Goal: Find specific page/section: Find specific page/section

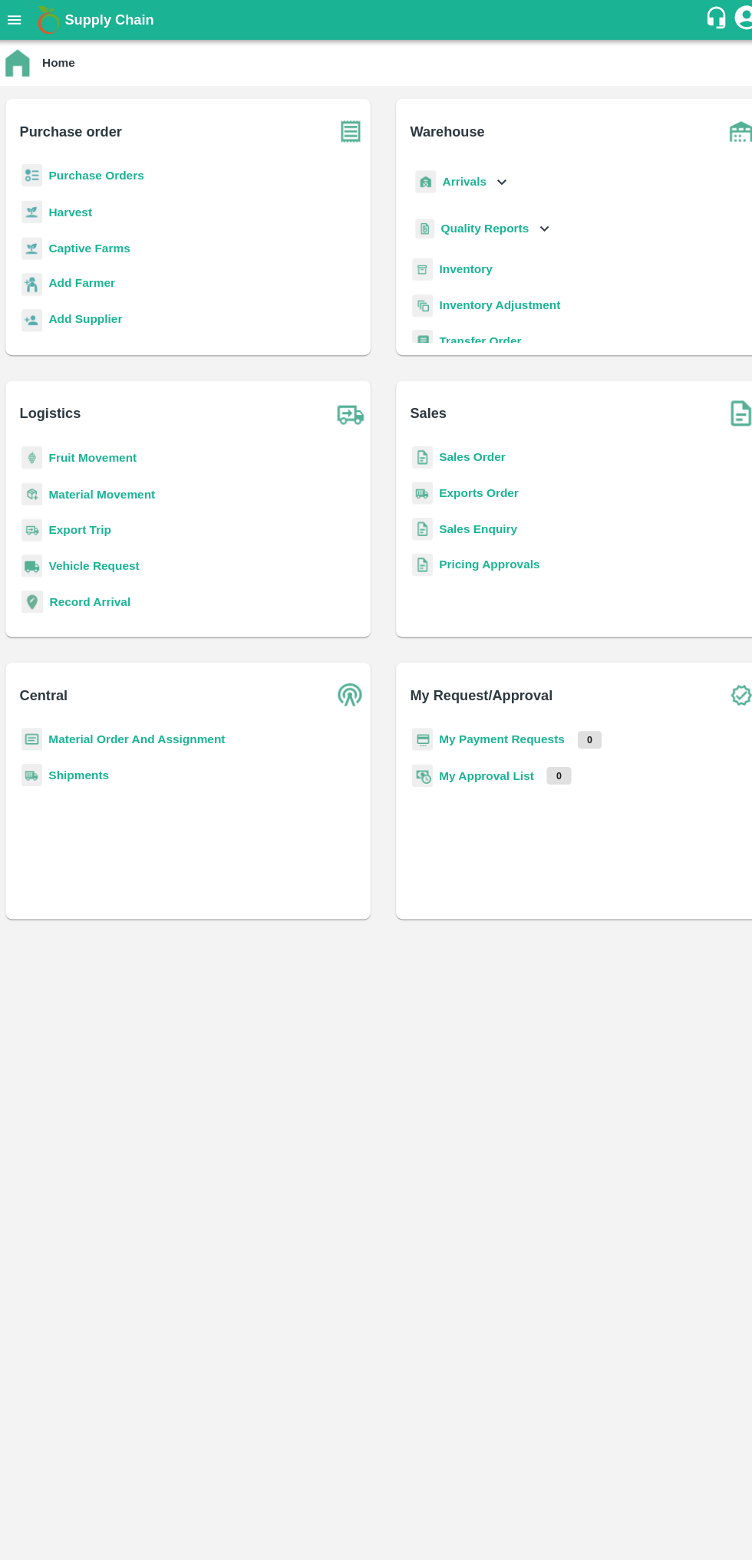
click at [102, 234] on b "Captive Farms" at bounding box center [93, 239] width 78 height 12
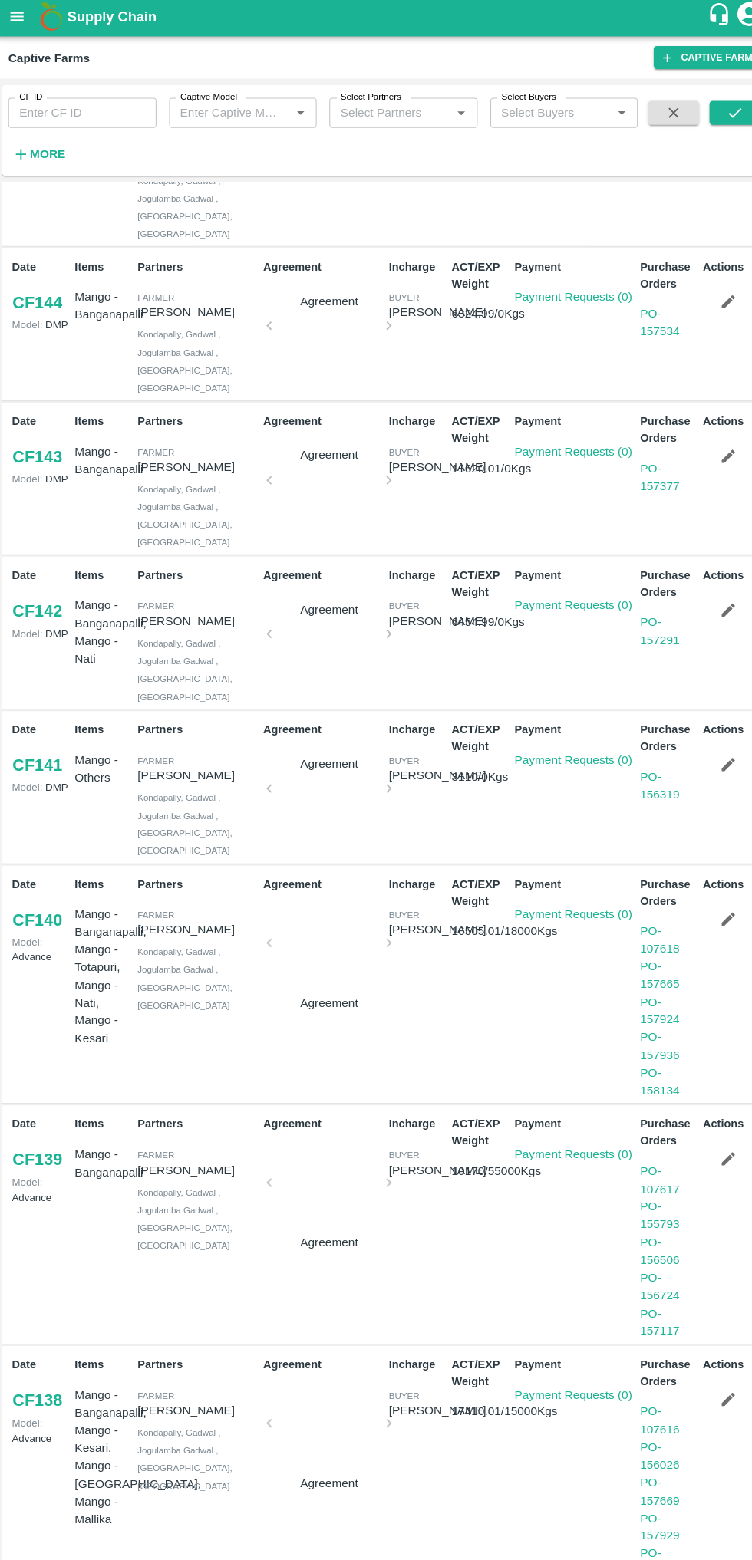
scroll to position [445, 0]
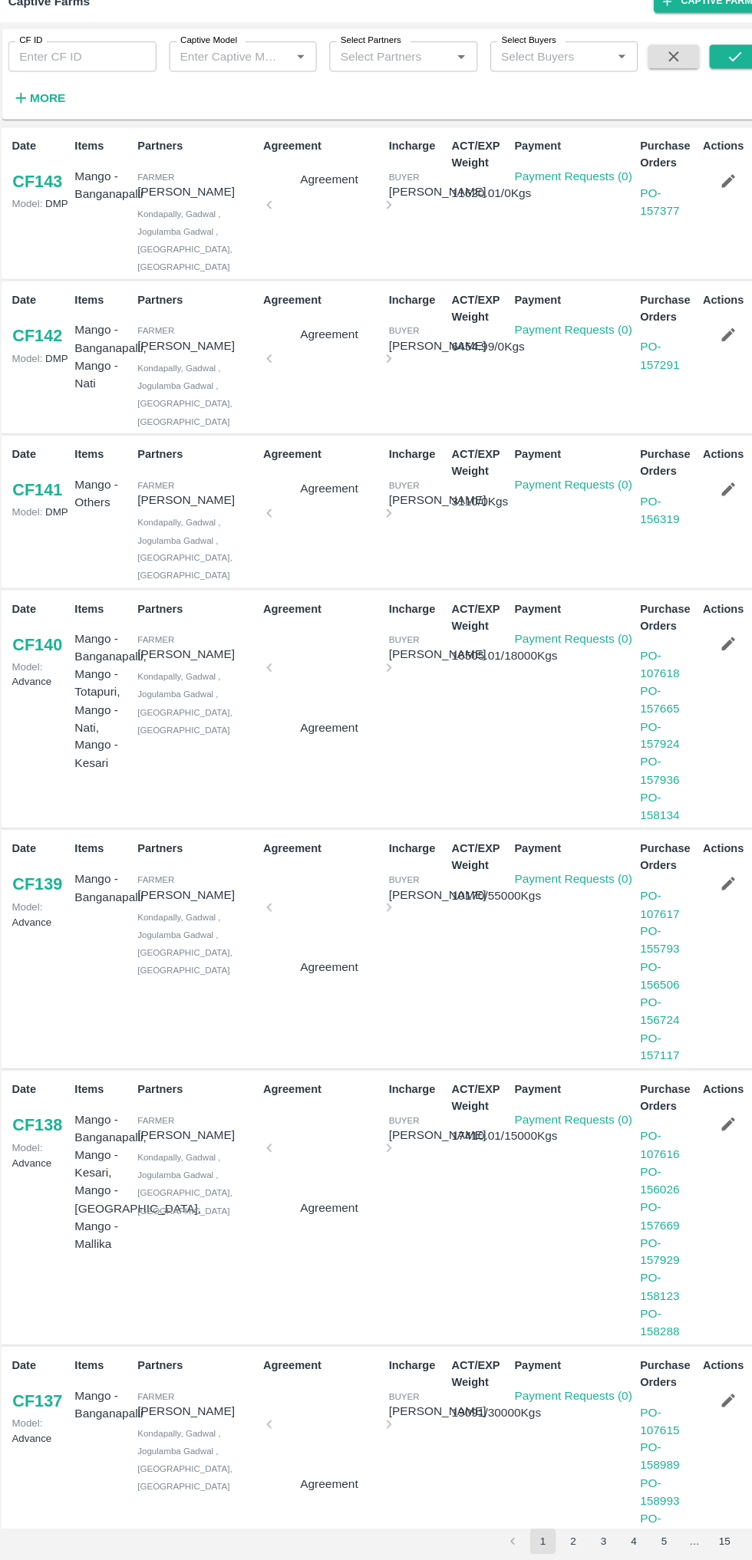
click at [585, 1442] on button "3" at bounding box center [585, 1541] width 25 height 25
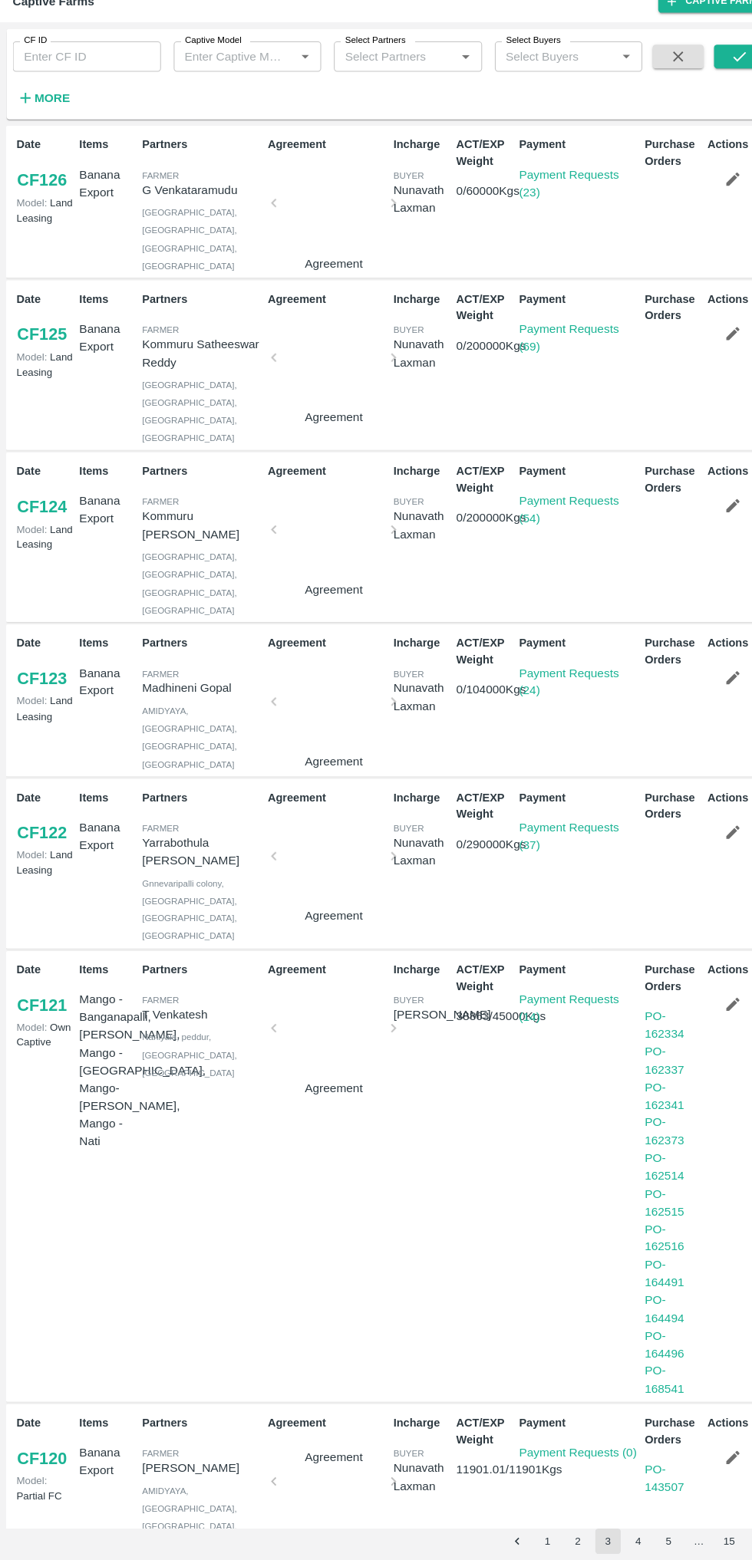
click at [512, 236] on link "Payment Requests (23)" at bounding box center [548, 233] width 96 height 29
click at [527, 372] on link "Payment Requests (69)" at bounding box center [548, 382] width 96 height 29
click at [522, 534] on link "Payment Requests (54)" at bounding box center [548, 548] width 96 height 29
click at [535, 699] on link "Payment Requests (24)" at bounding box center [548, 713] width 96 height 29
click at [532, 848] on link "Payment Requests (37)" at bounding box center [548, 862] width 96 height 29
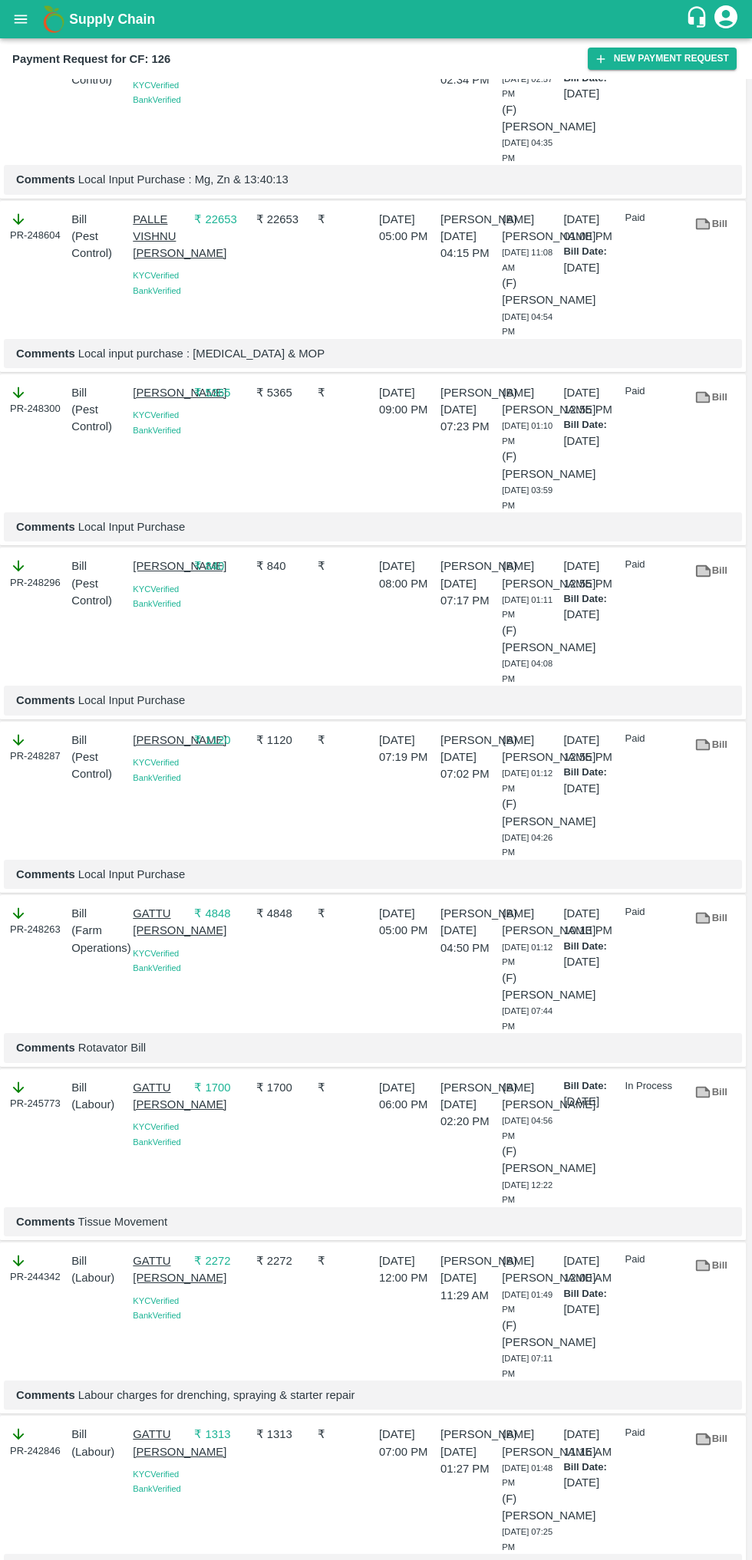
scroll to position [276, 0]
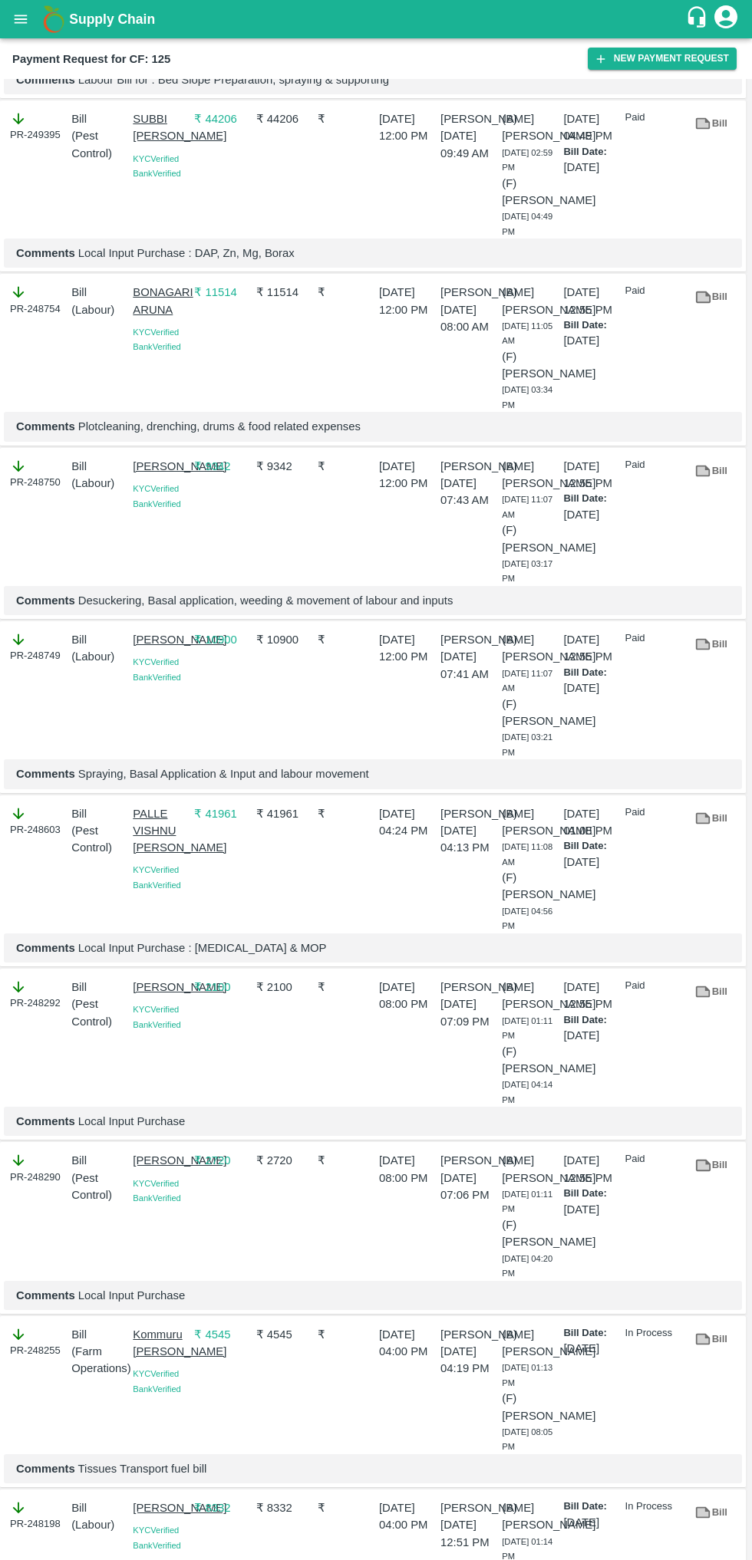
scroll to position [360, 0]
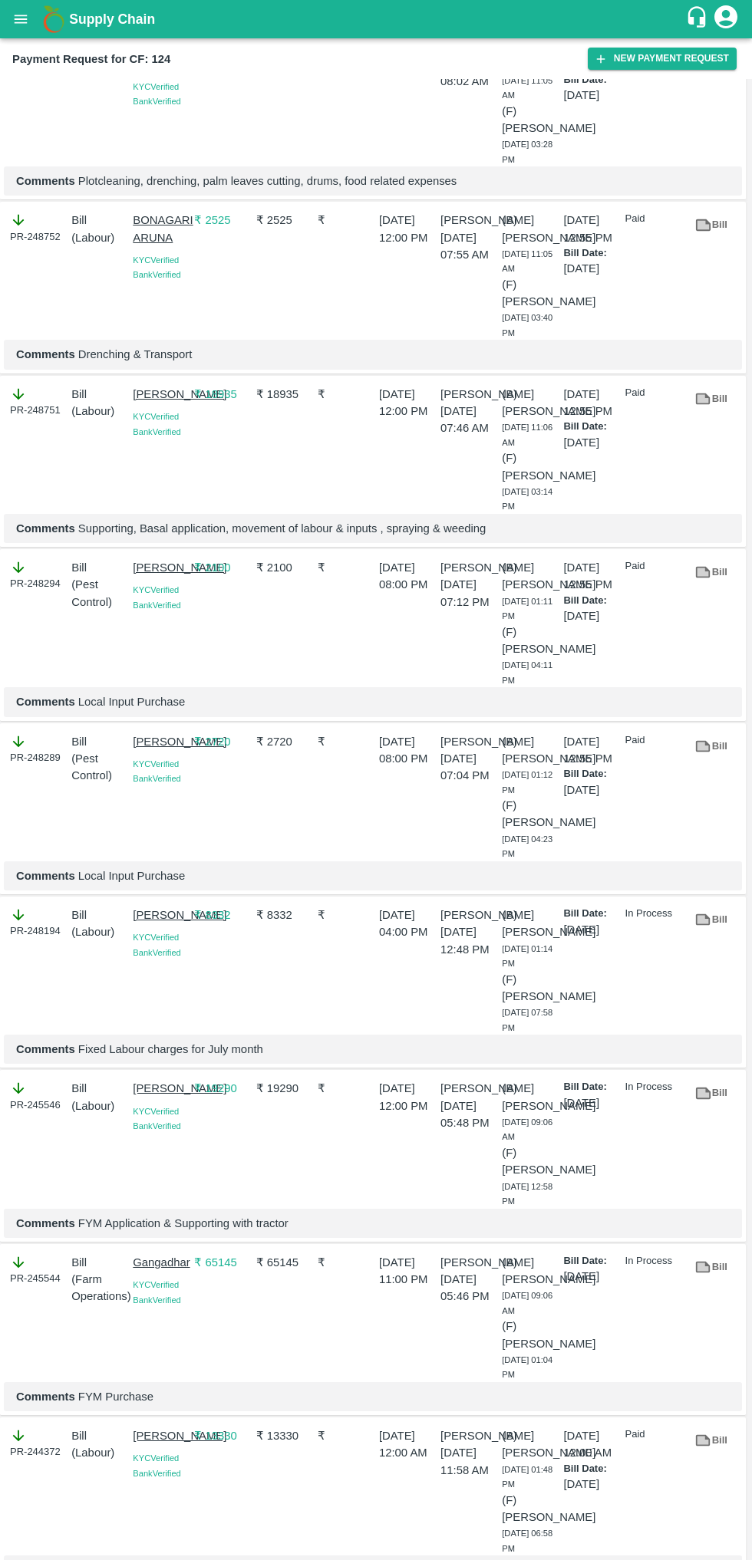
scroll to position [429, 0]
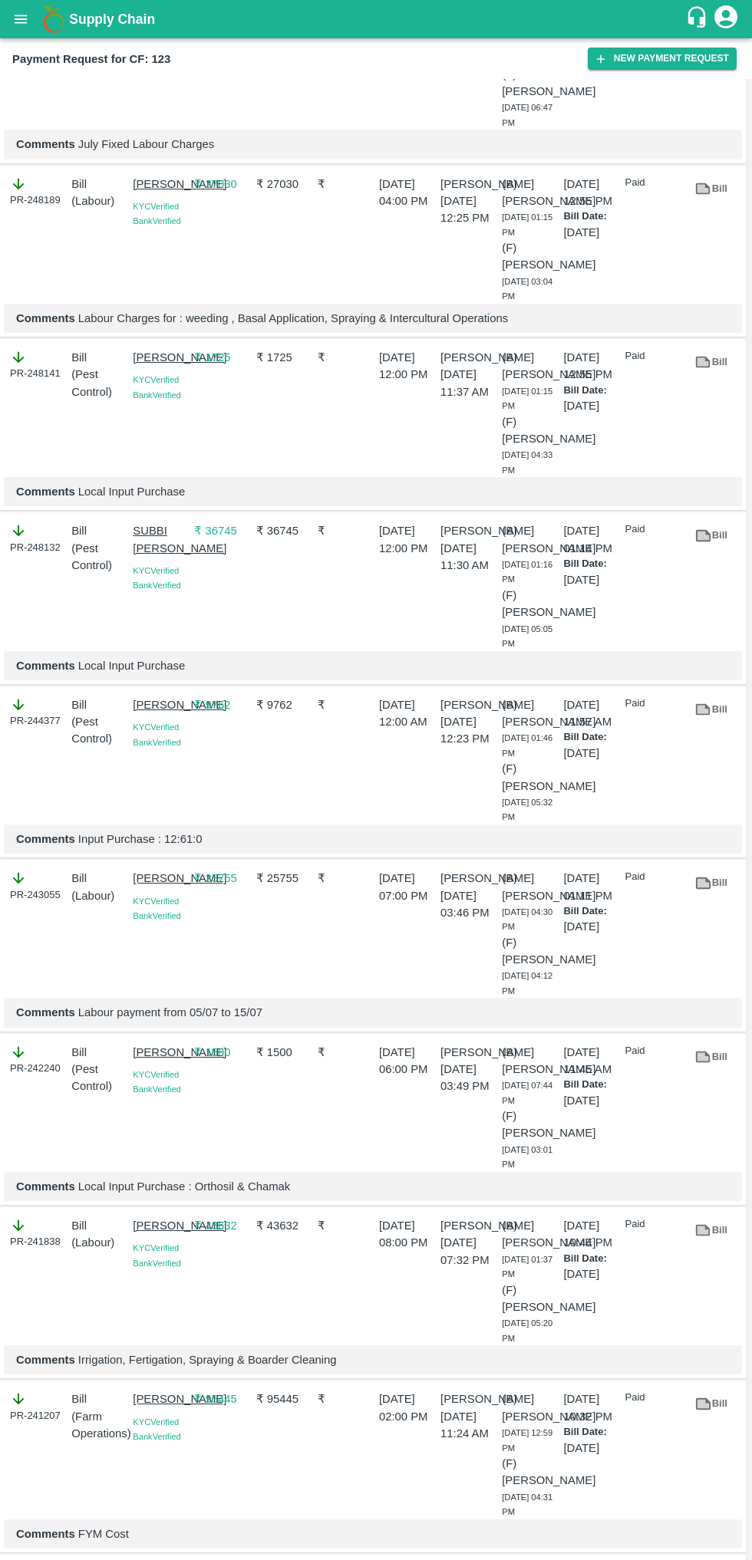
scroll to position [627, 0]
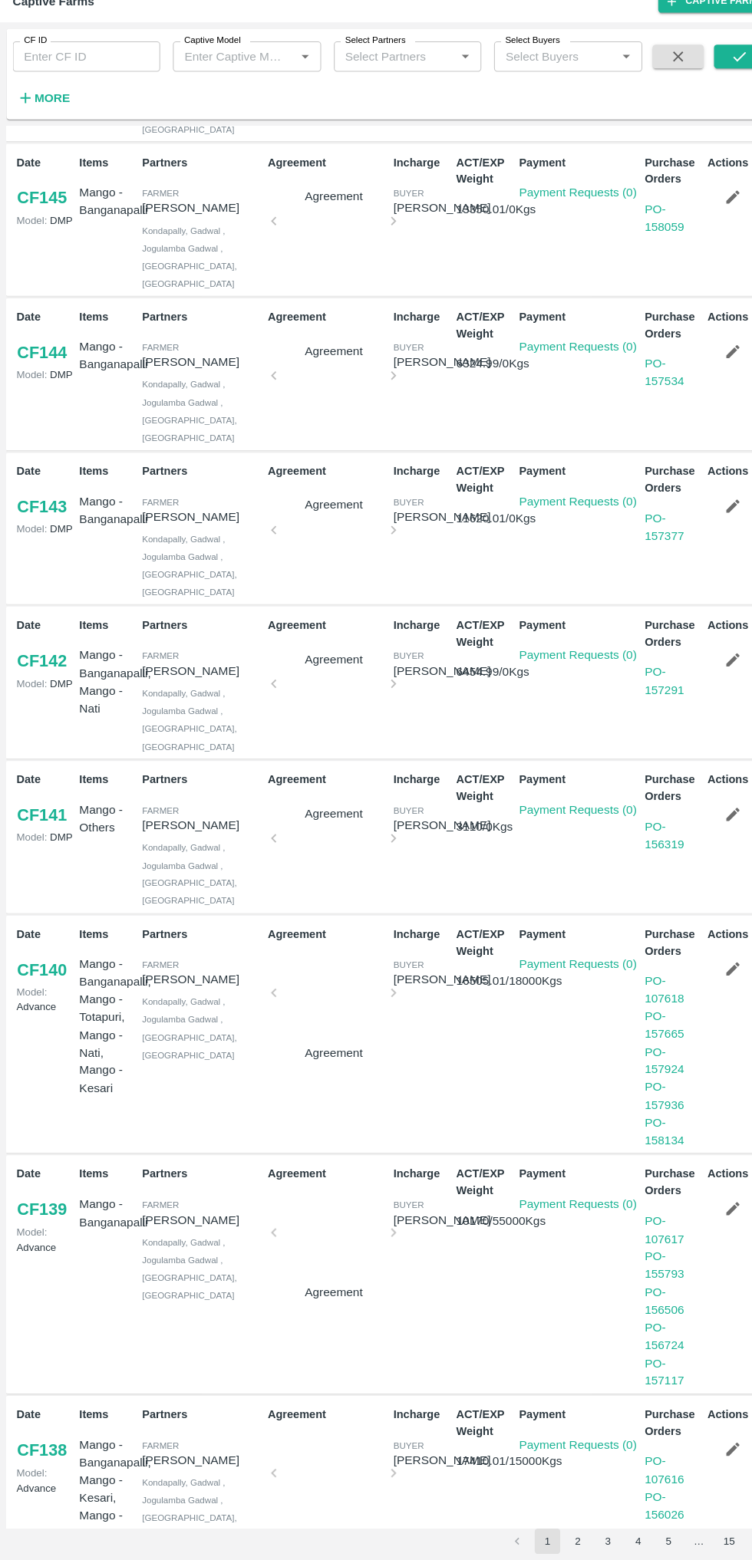
scroll to position [126, 0]
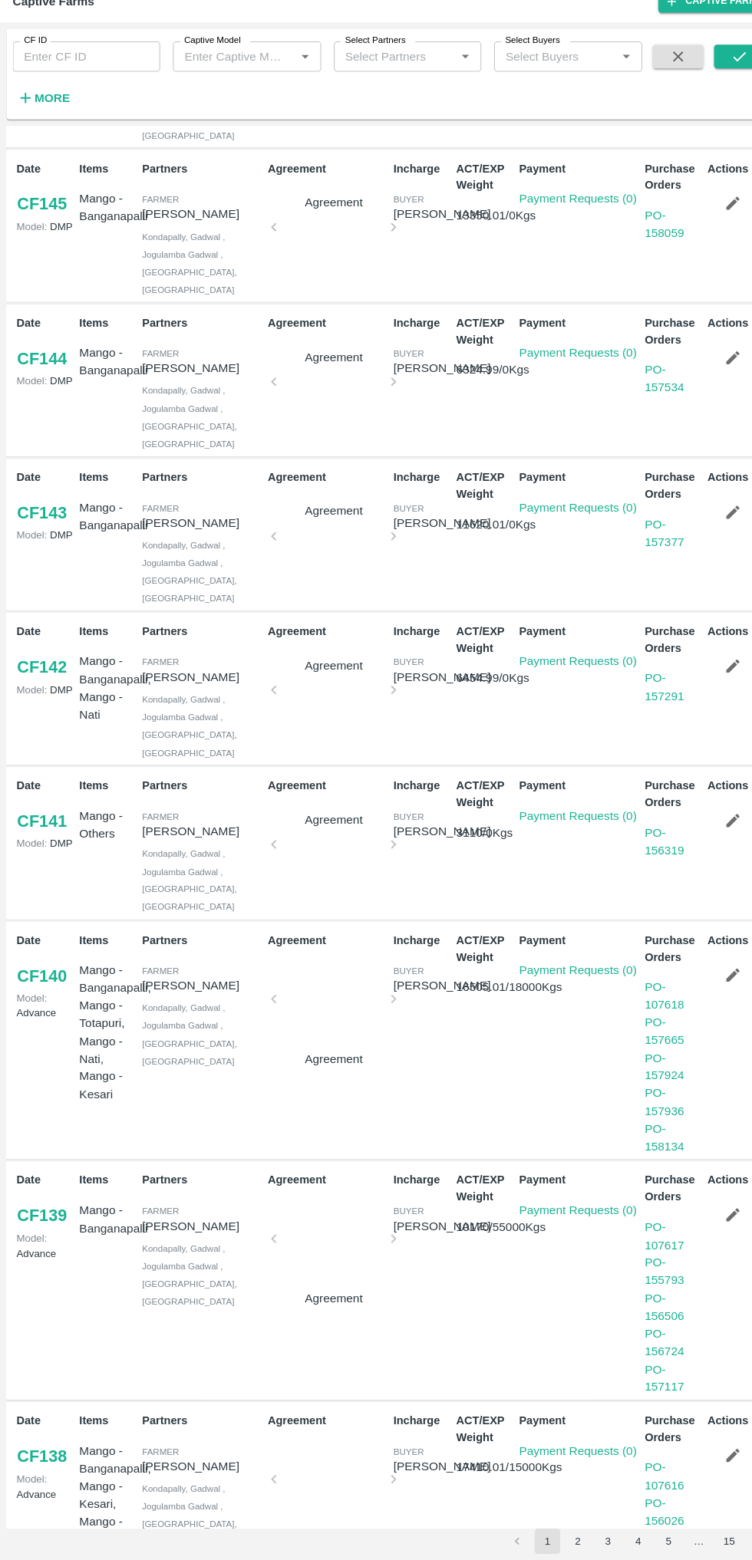
click at [556, 1542] on button "2" at bounding box center [556, 1541] width 25 height 25
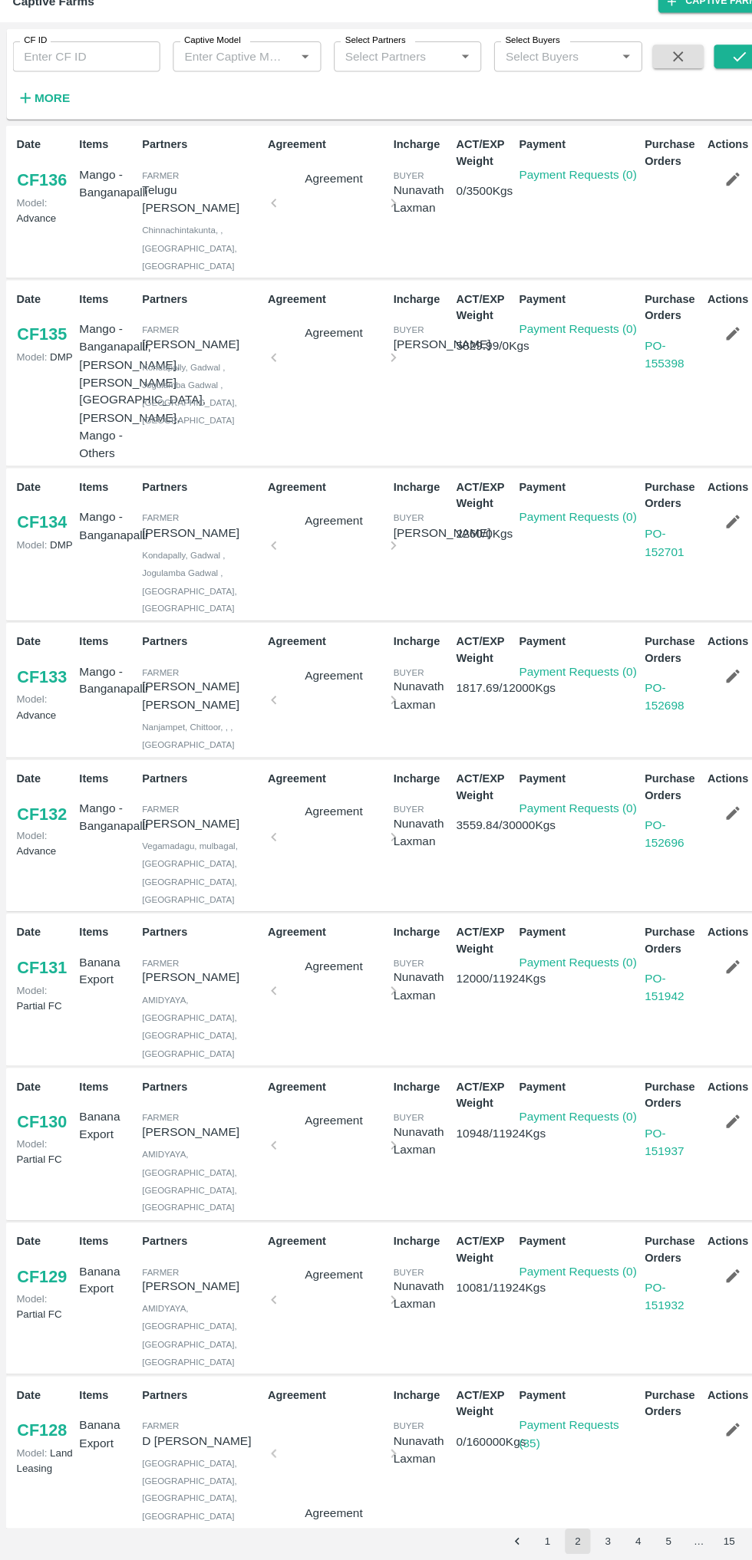
scroll to position [5, 0]
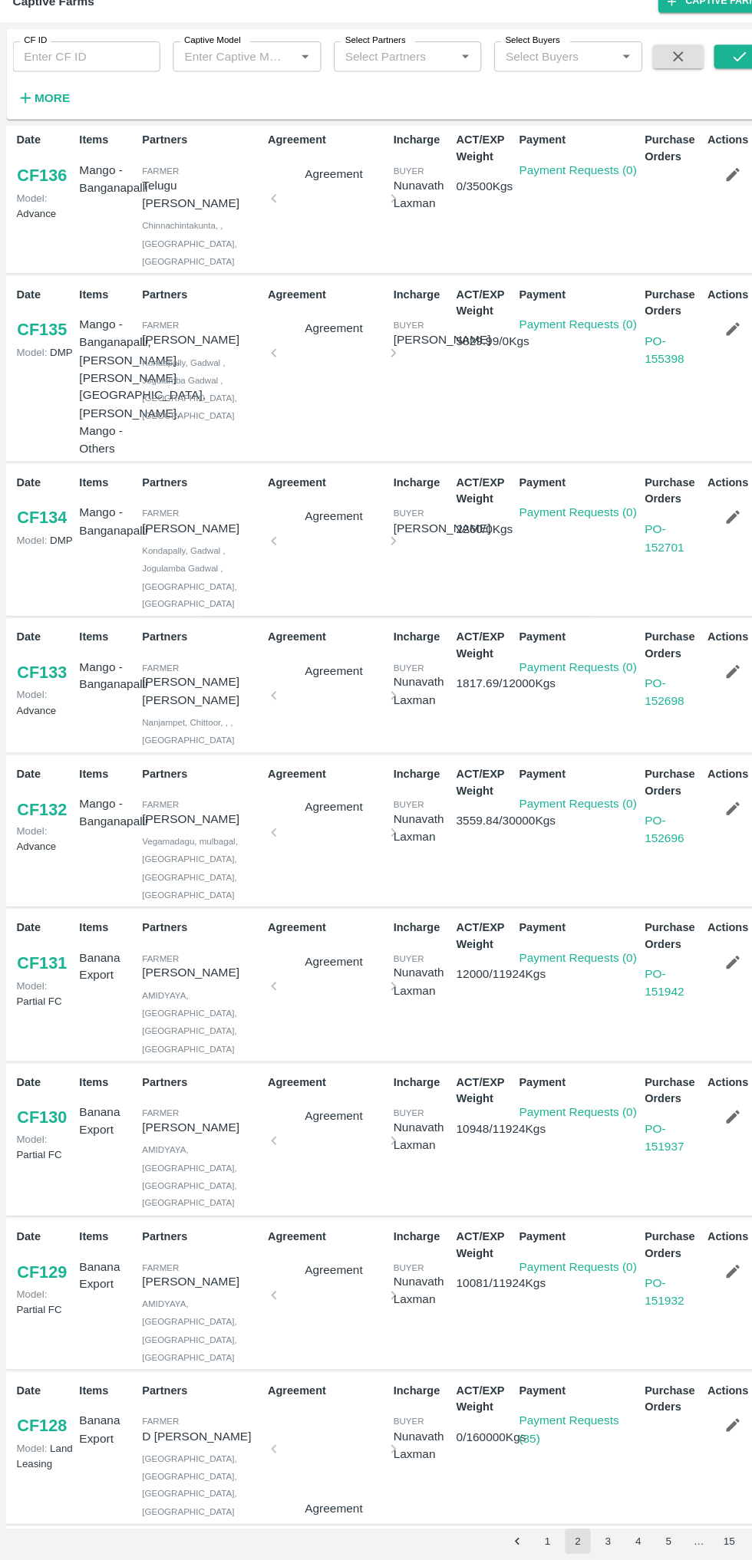
click at [516, 1419] on link "Payment Requests (35)" at bounding box center [548, 1433] width 96 height 29
click at [620, 1536] on button "4" at bounding box center [614, 1541] width 25 height 25
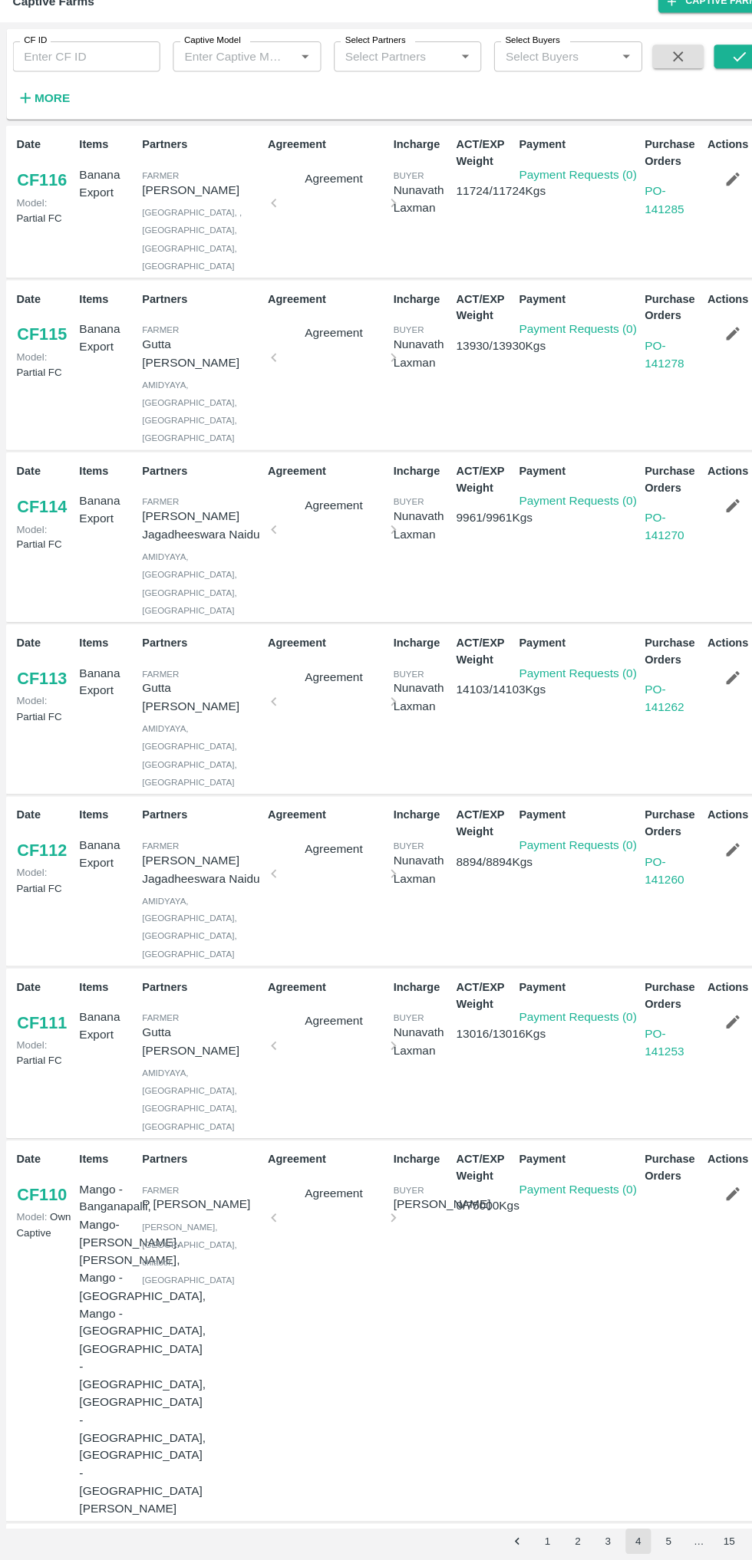
scroll to position [77, 0]
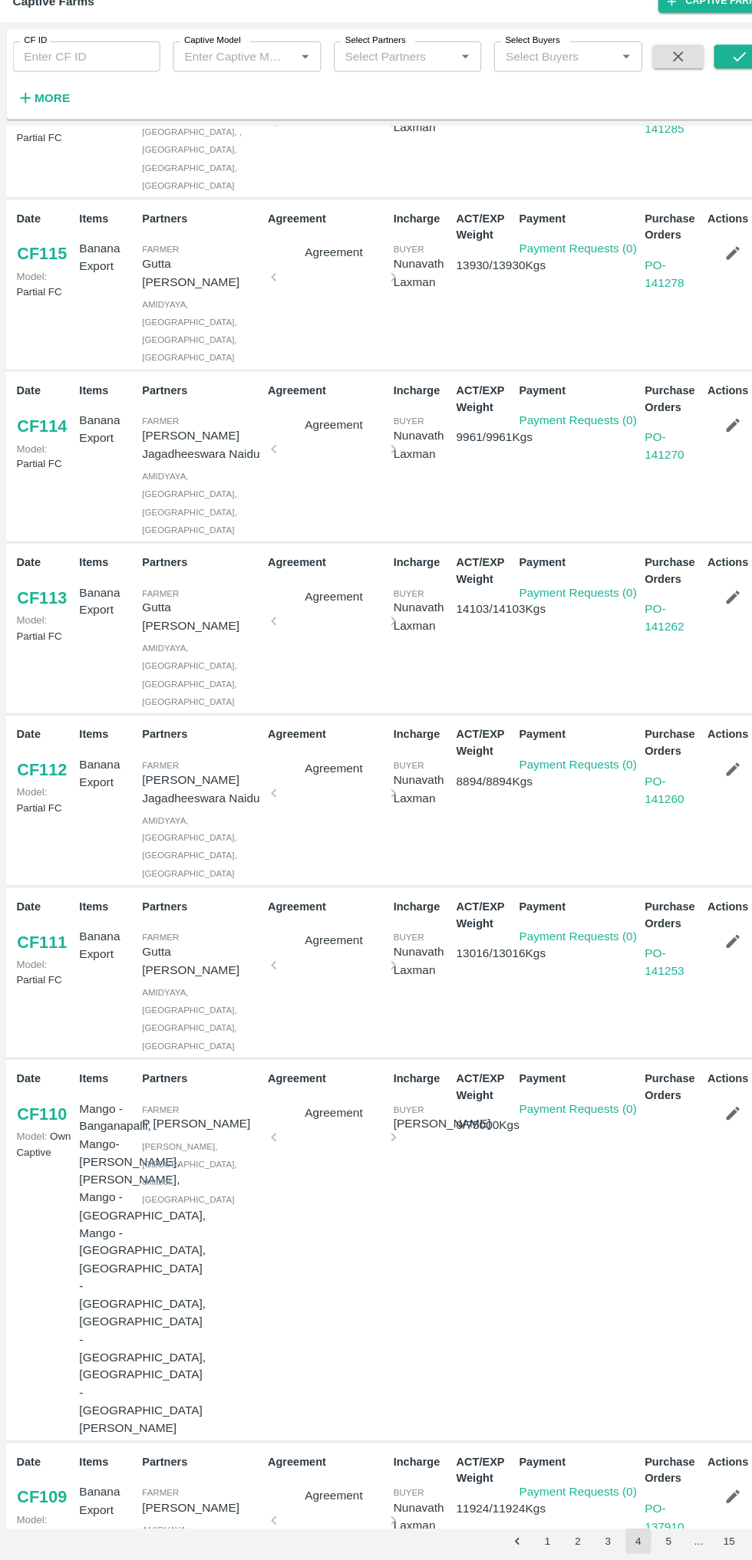
click at [585, 1546] on button "3" at bounding box center [585, 1541] width 25 height 25
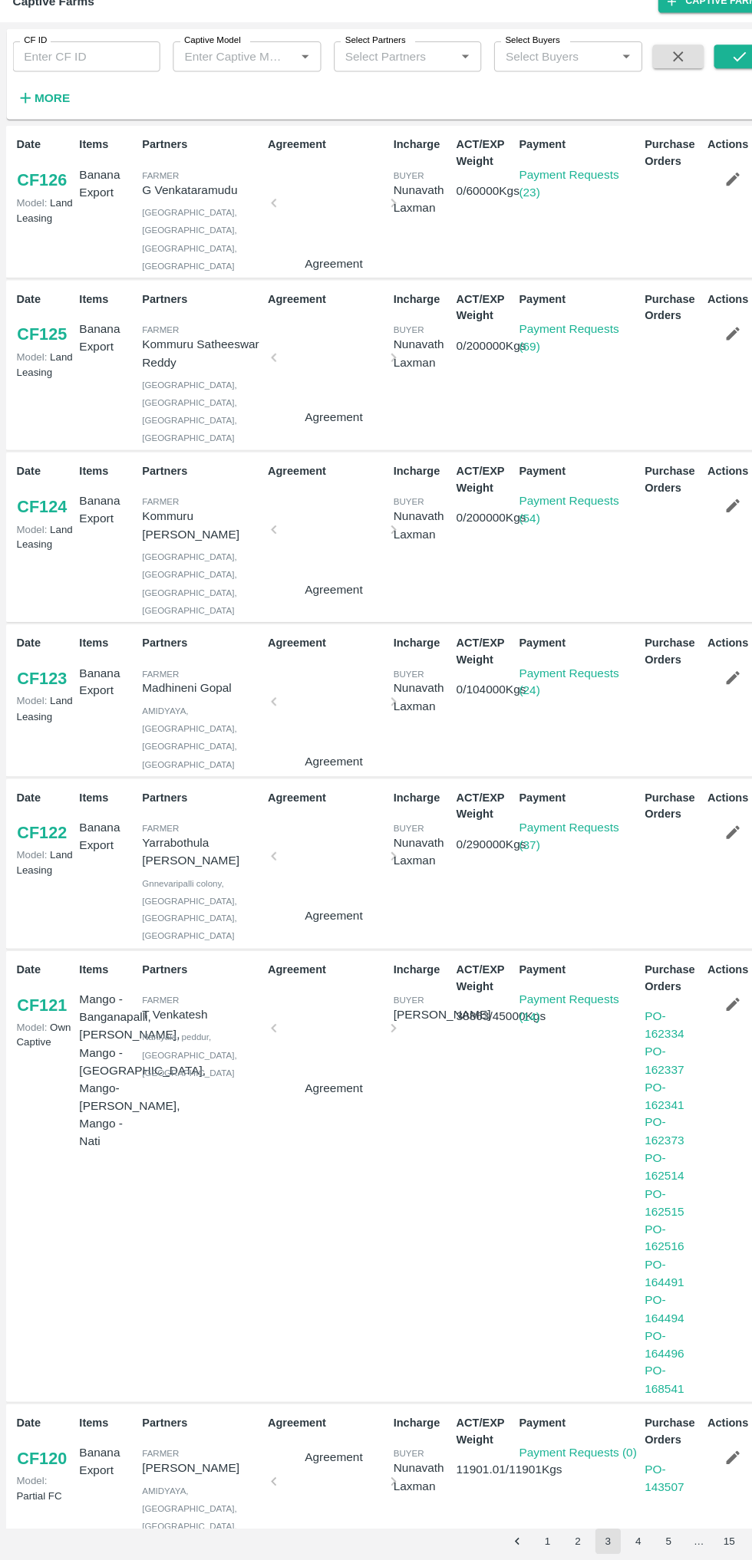
click at [561, 848] on link "Payment Requests (37)" at bounding box center [548, 862] width 96 height 29
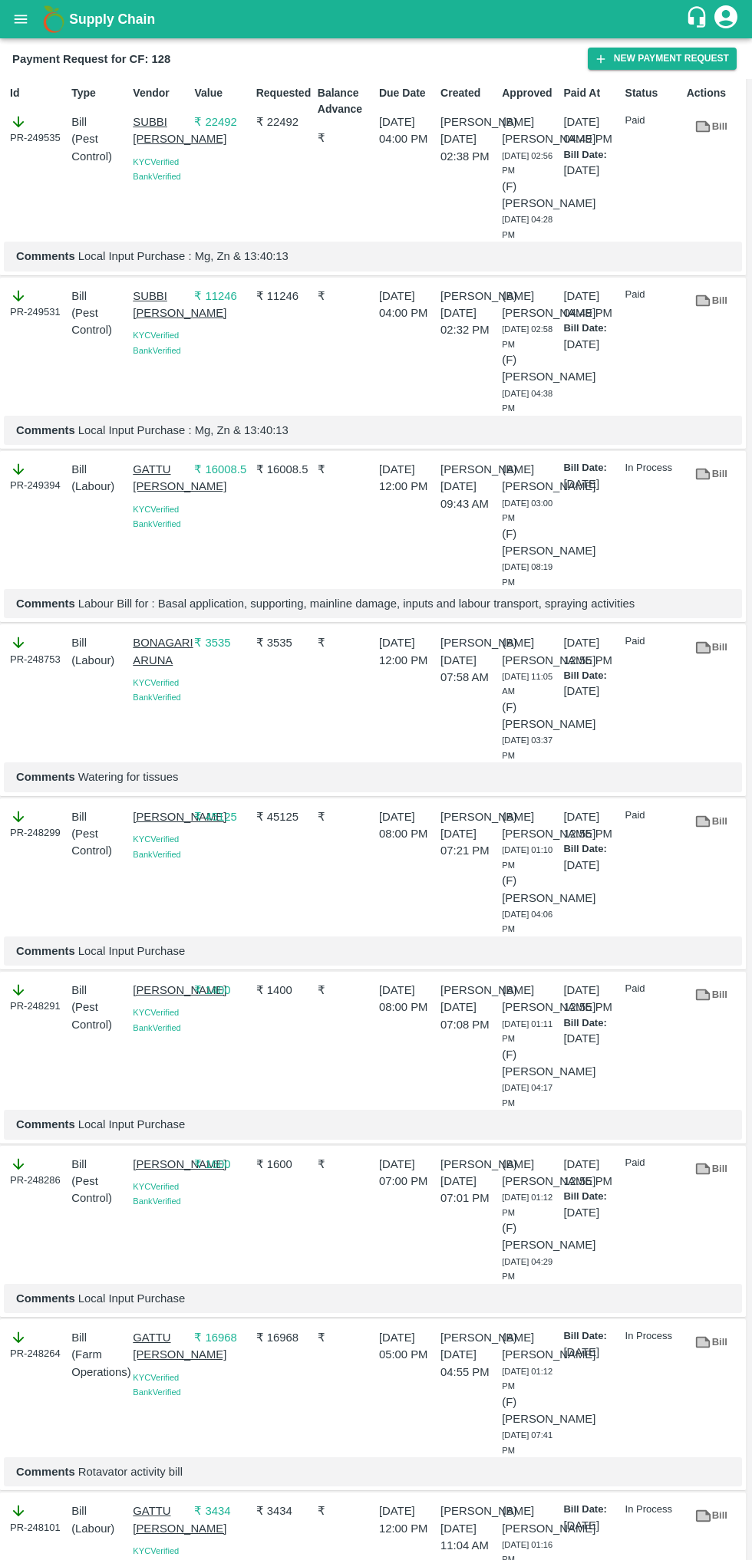
scroll to position [3, 0]
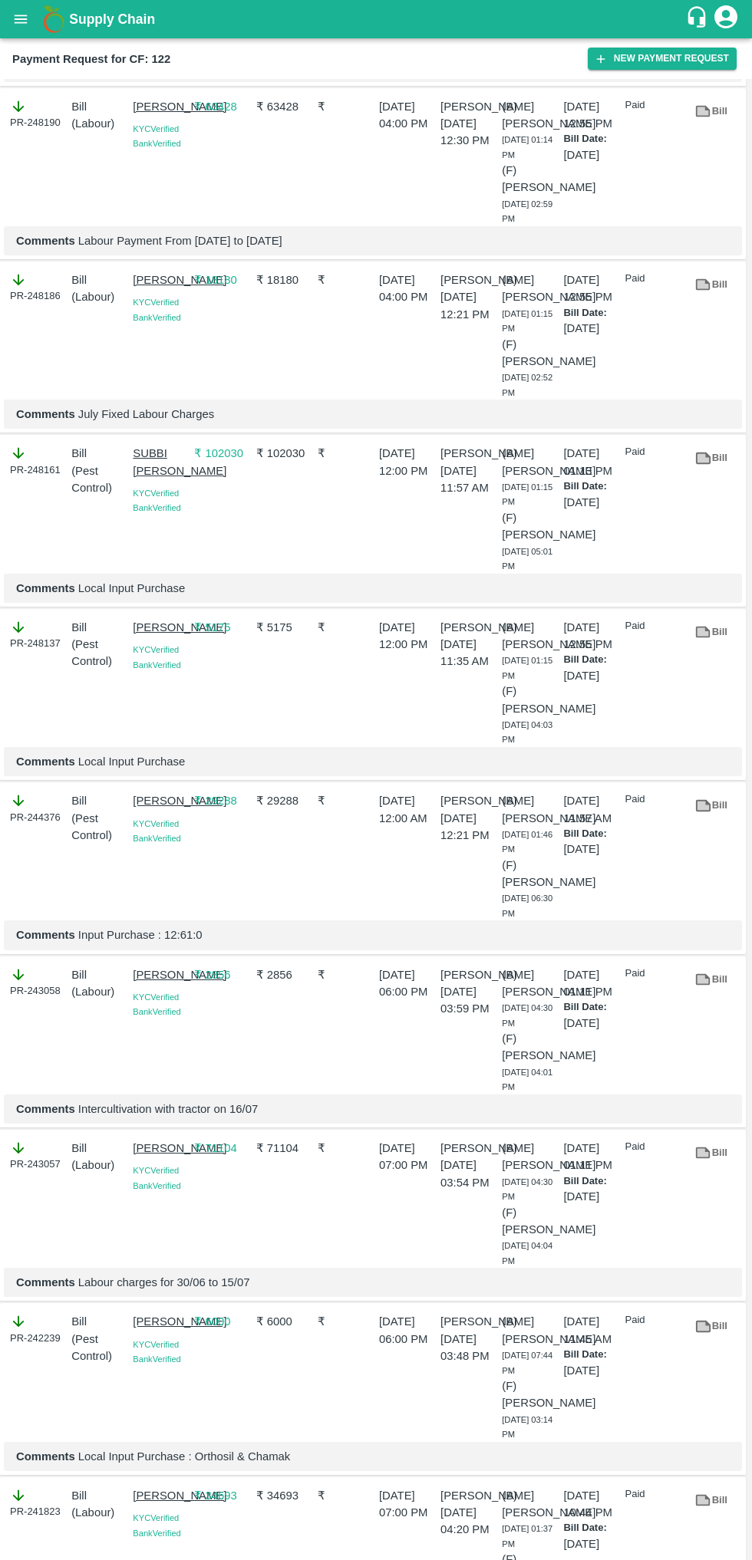
scroll to position [696, 0]
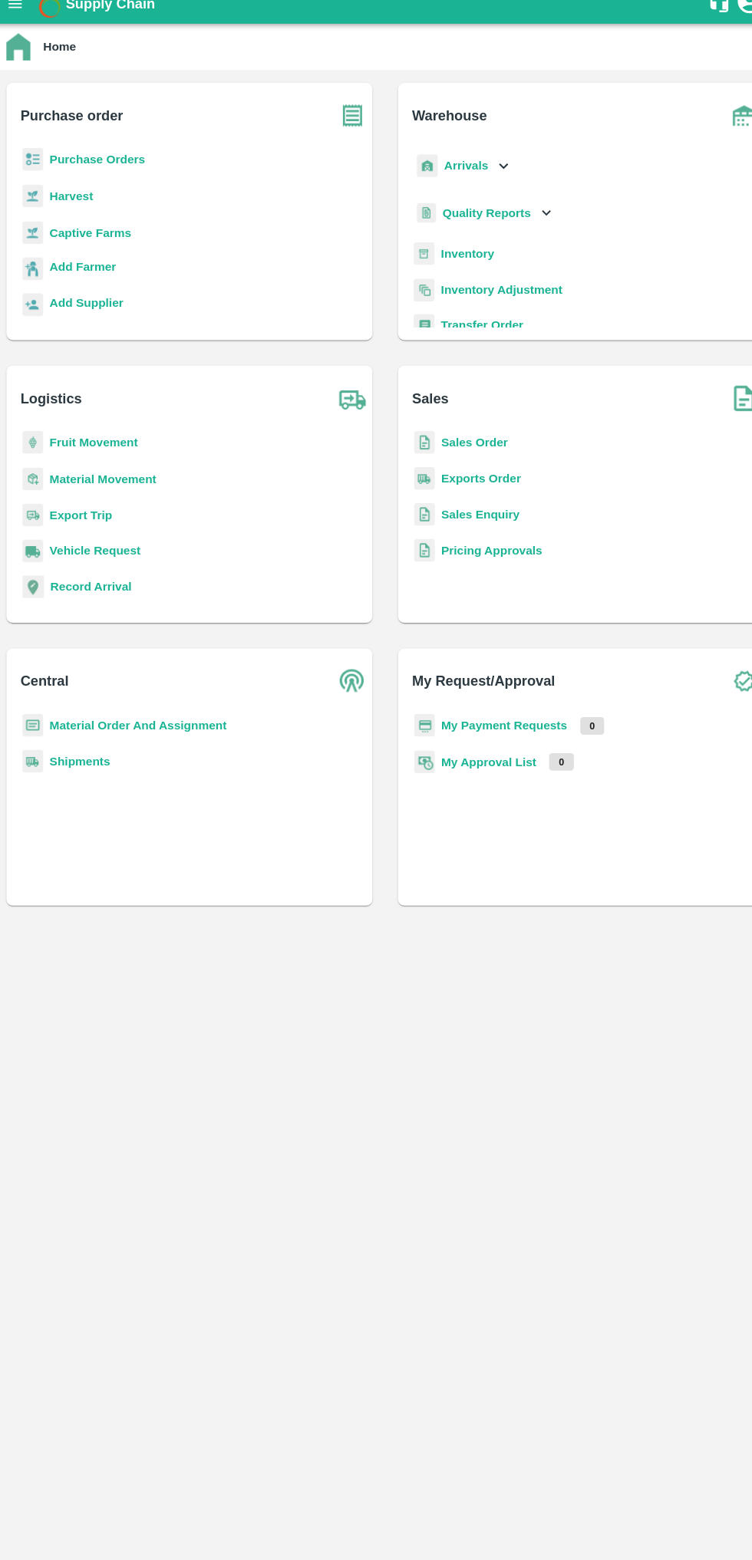
scroll to position [3, 0]
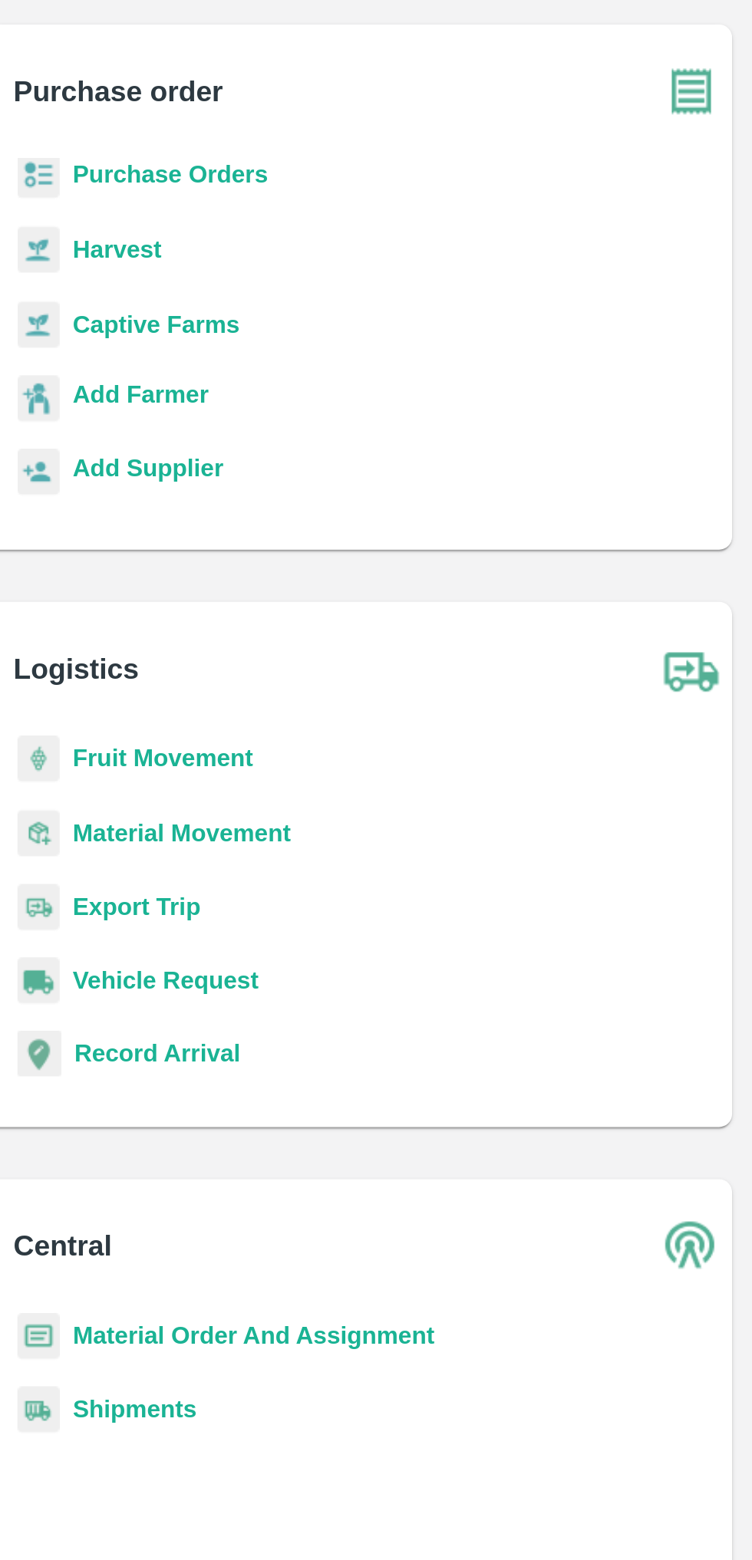
click at [100, 230] on b "Captive Farms" at bounding box center [93, 236] width 78 height 12
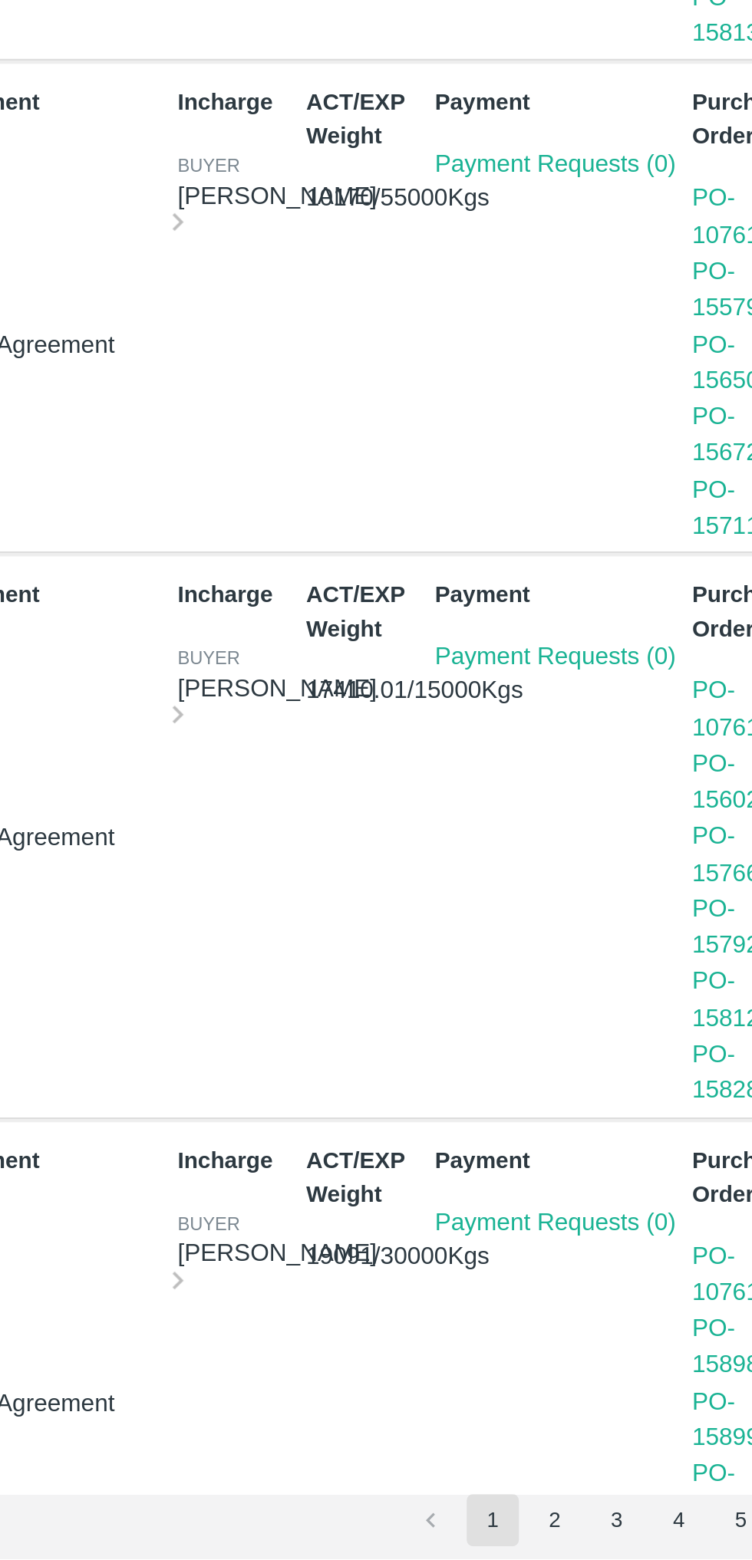
click at [555, 1543] on button "2" at bounding box center [556, 1541] width 25 height 25
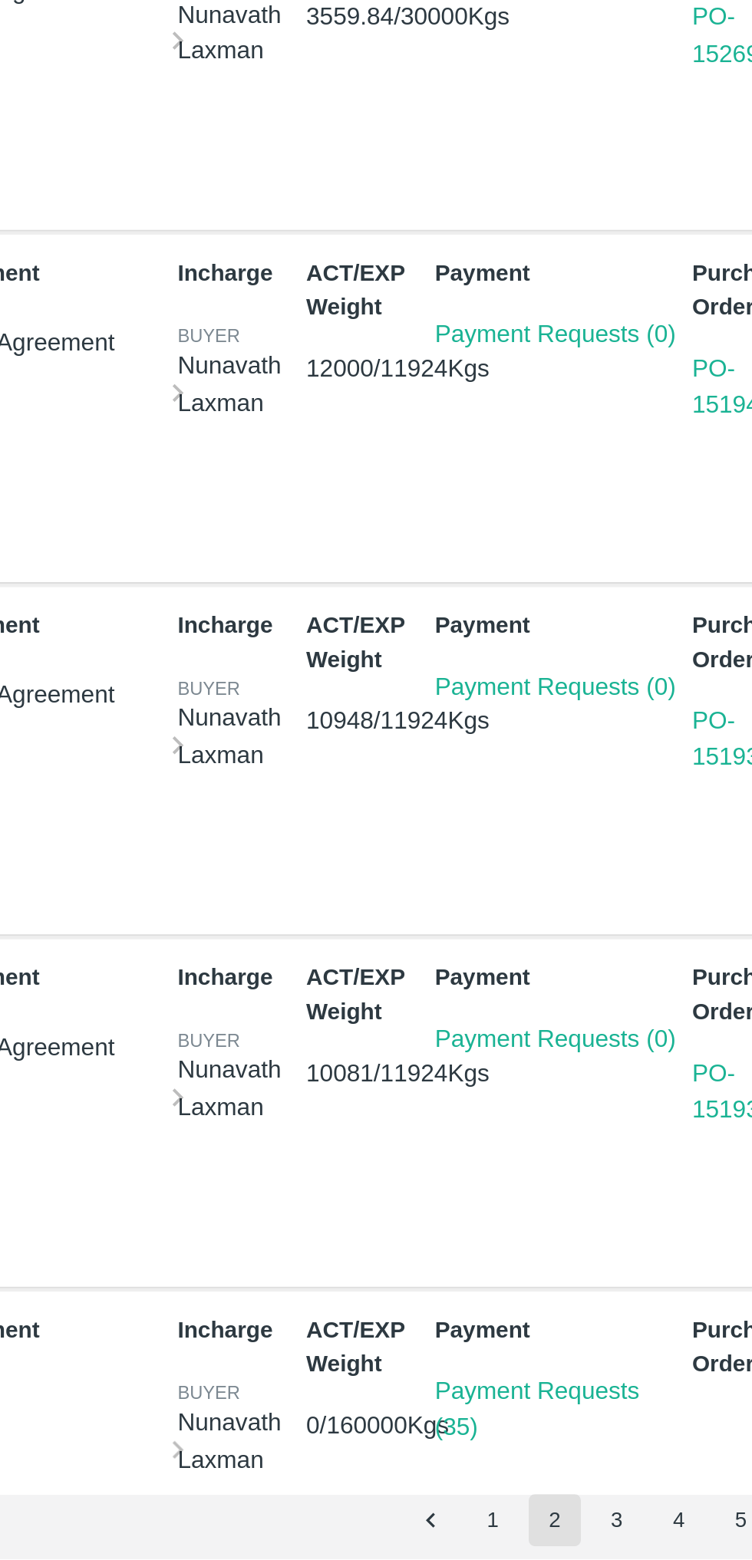
scroll to position [5, 0]
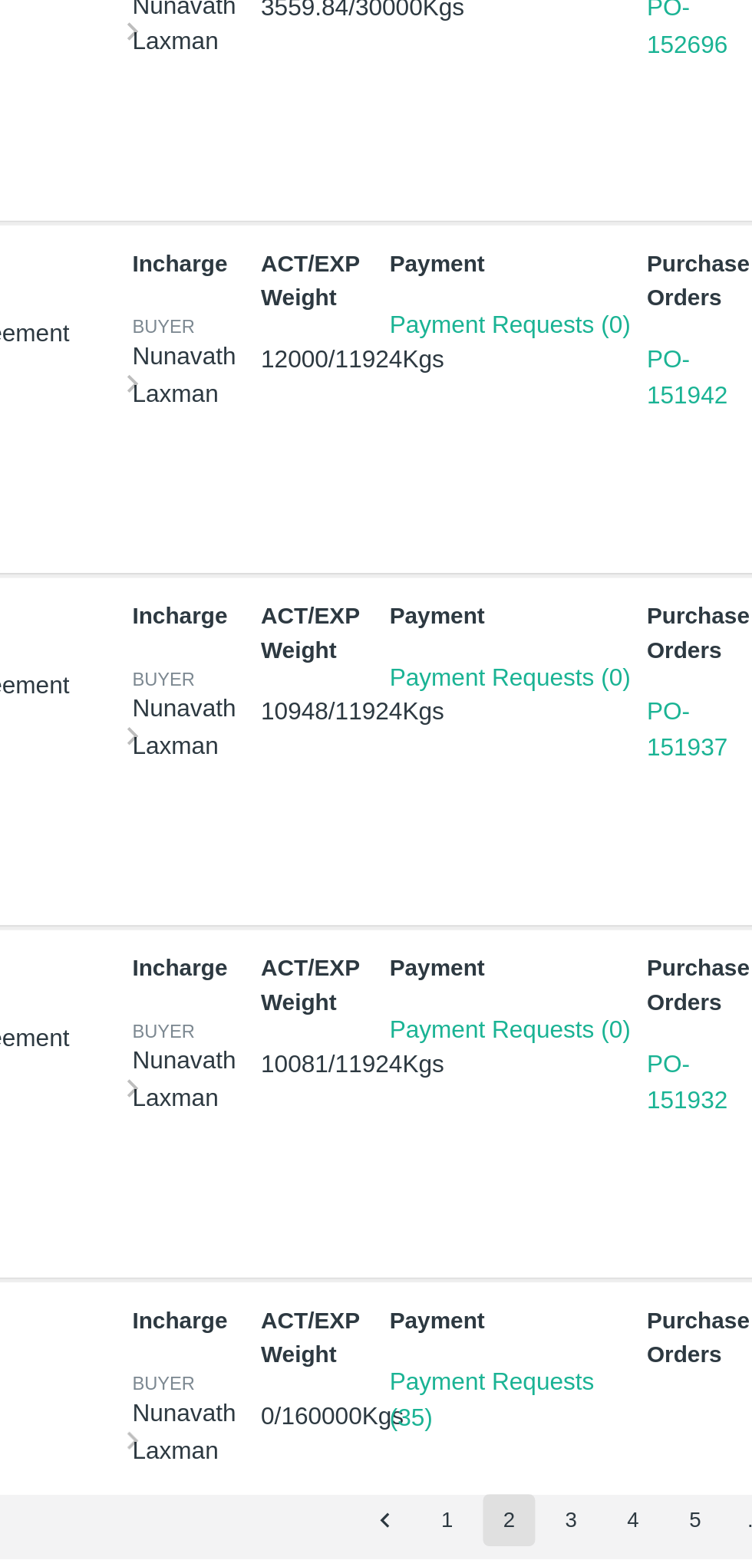
click at [544, 1470] on link "Payment Requests (35)" at bounding box center [548, 1484] width 96 height 29
click at [585, 1542] on button "3" at bounding box center [585, 1541] width 25 height 25
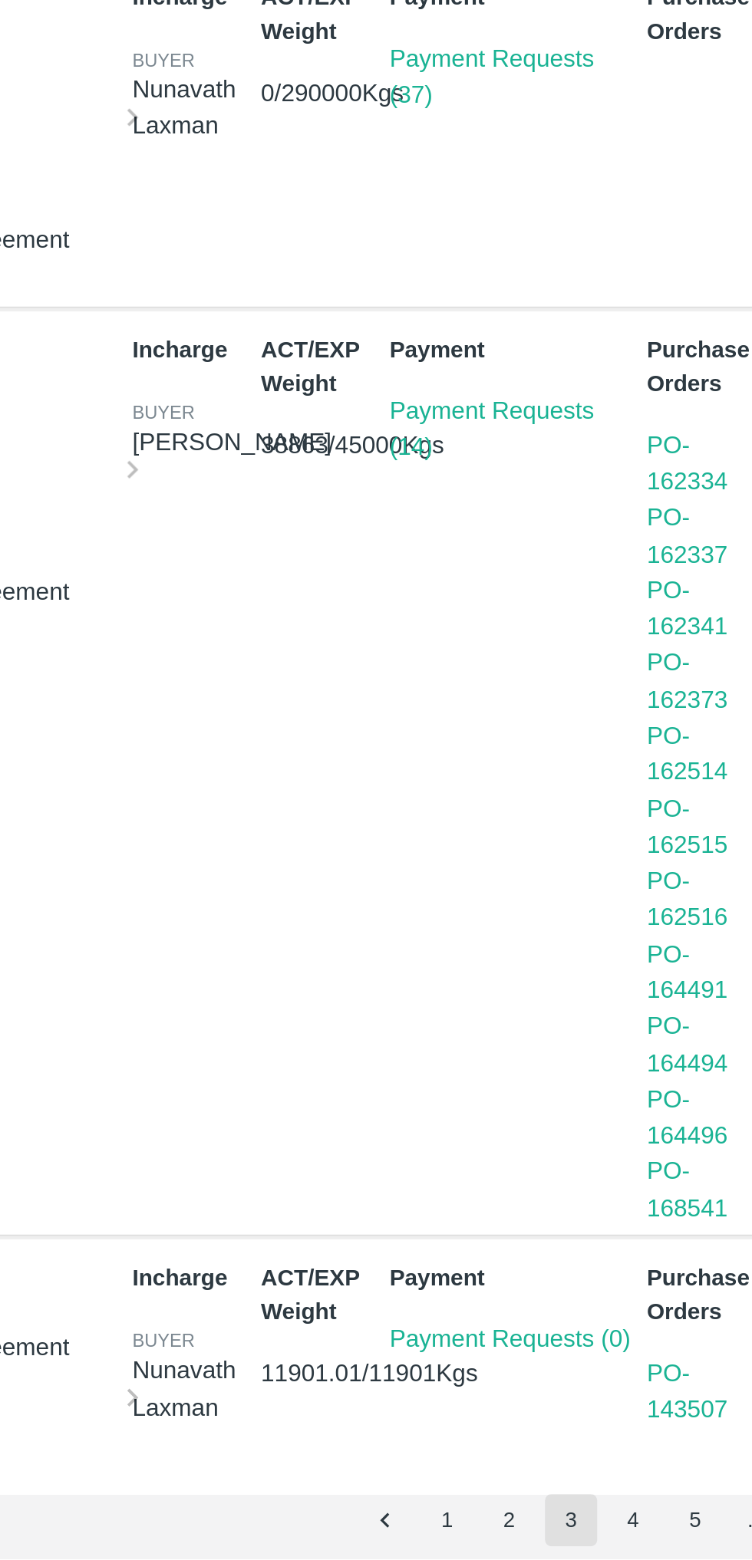
scroll to position [0, 0]
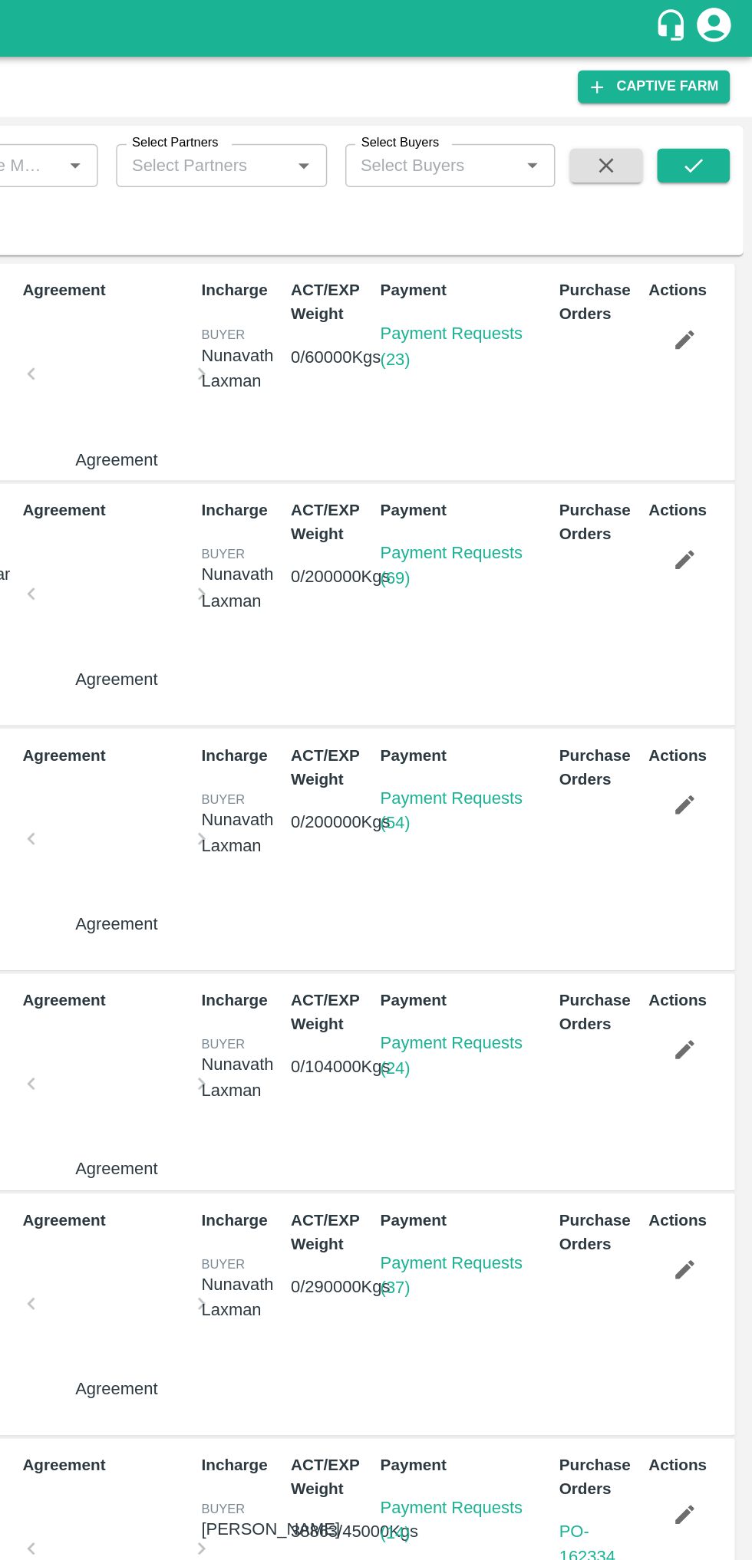
click at [540, 227] on link "Payment Requests (23)" at bounding box center [548, 233] width 96 height 29
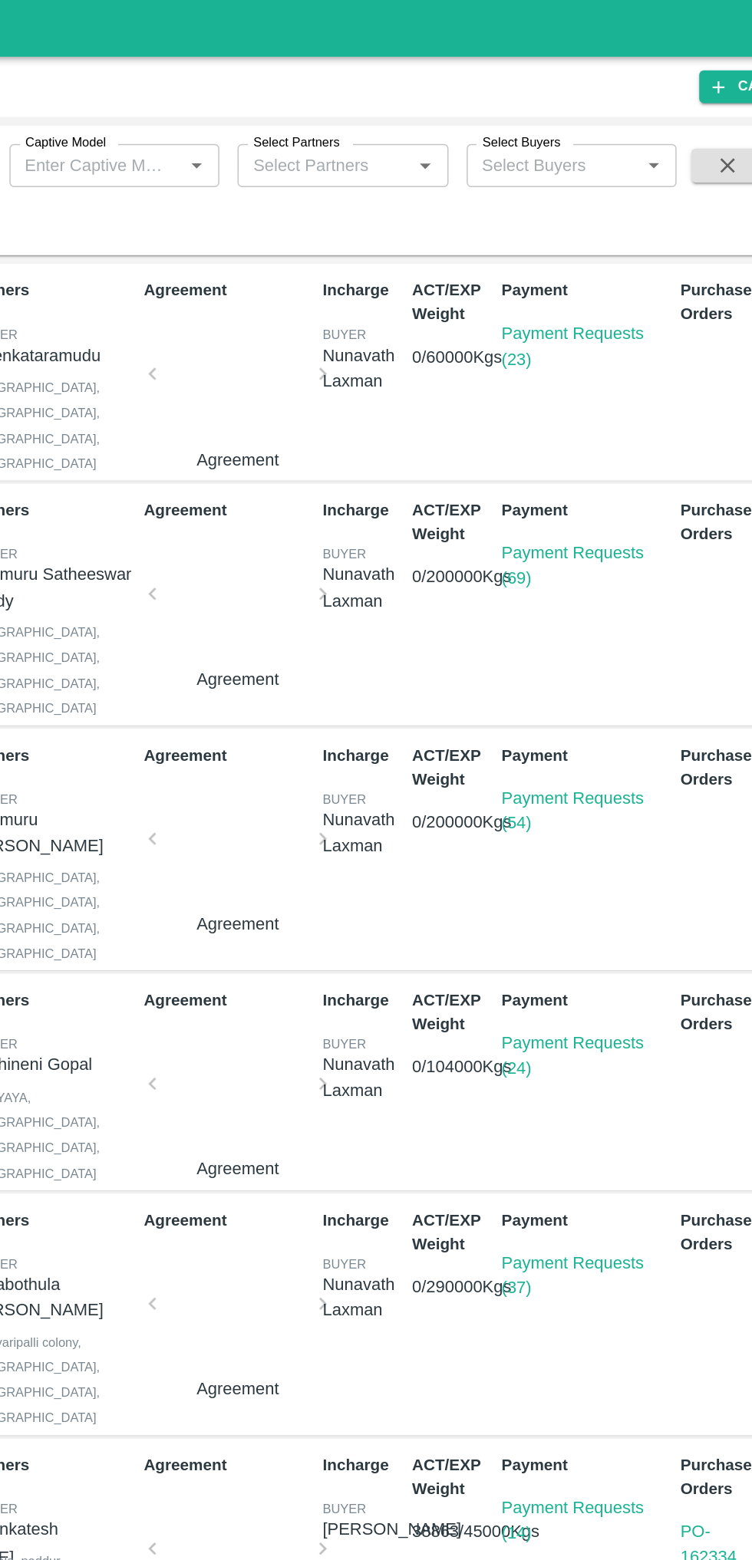
click at [553, 370] on link "Payment Requests (69)" at bounding box center [548, 382] width 96 height 29
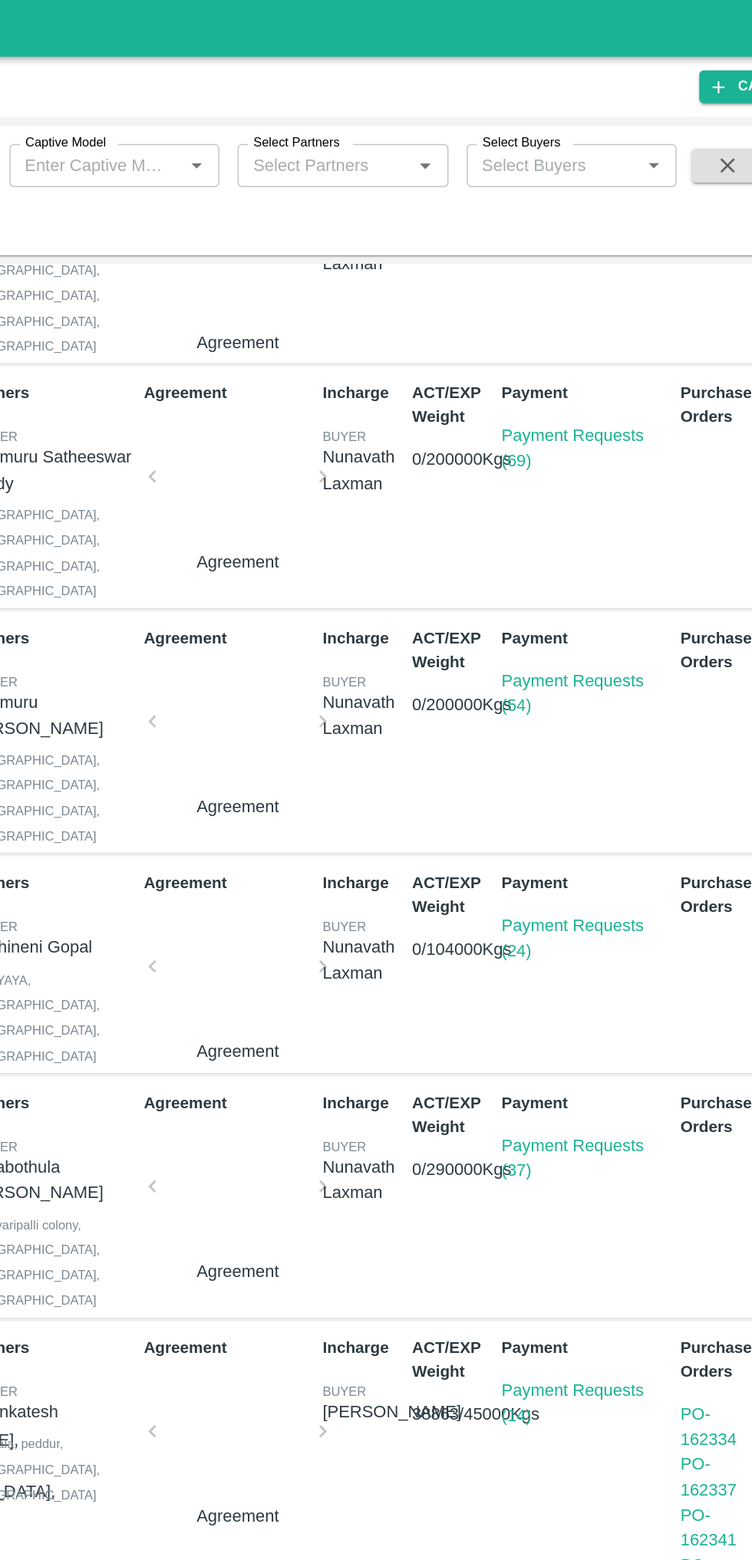
scroll to position [100, 0]
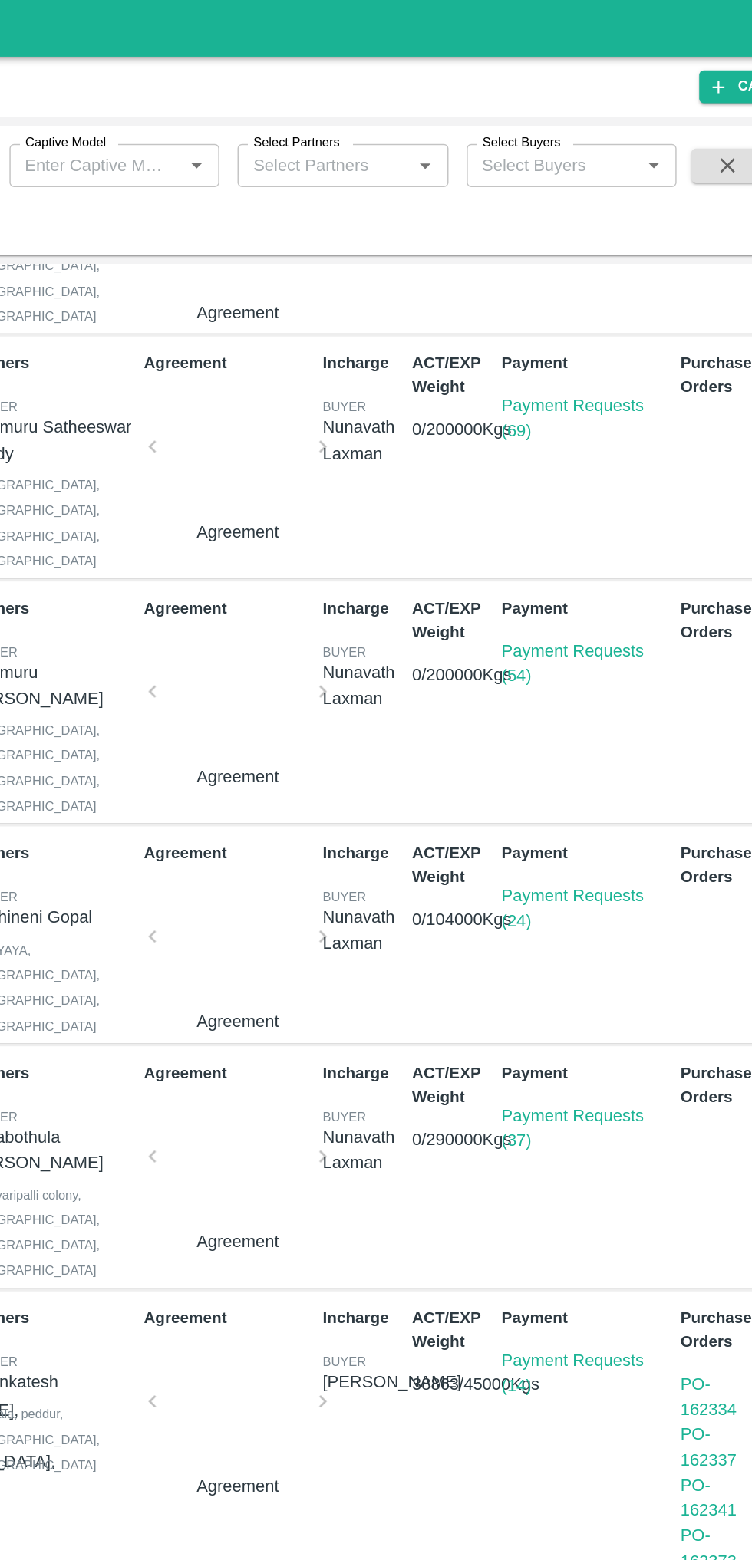
click at [514, 439] on link "Payment Requests (54)" at bounding box center [548, 448] width 96 height 29
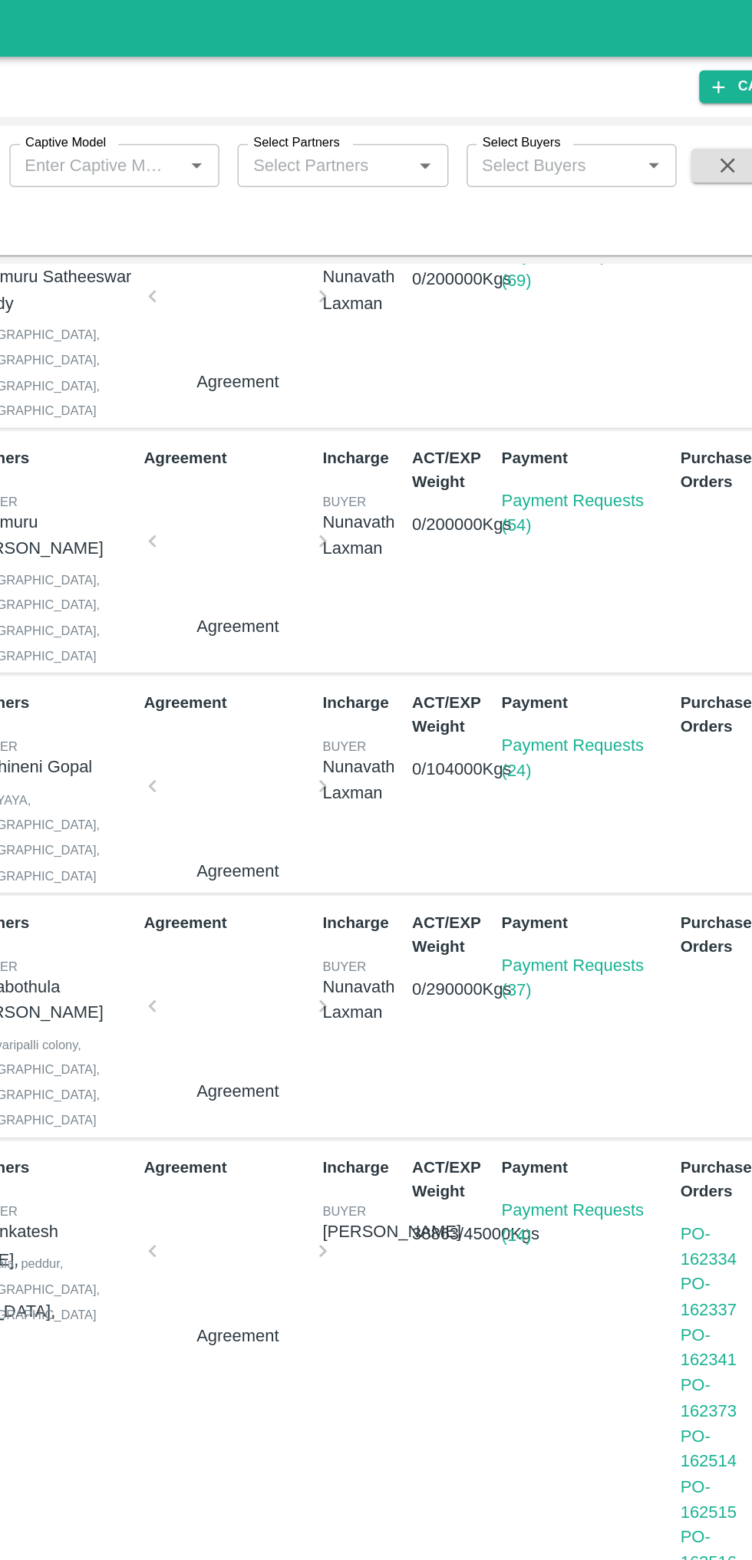
scroll to position [214, 0]
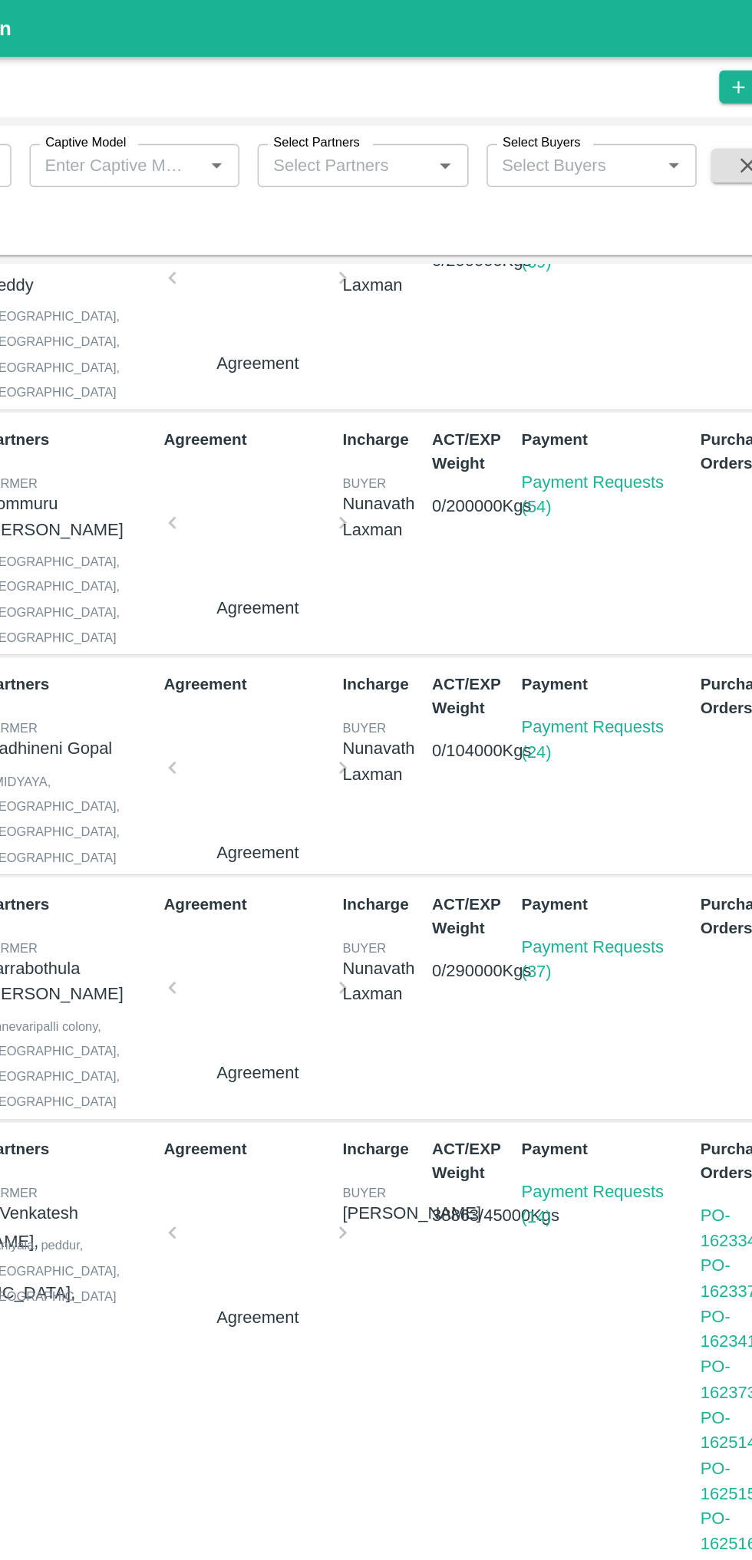
click at [521, 485] on link "Payment Requests (24)" at bounding box center [548, 499] width 96 height 29
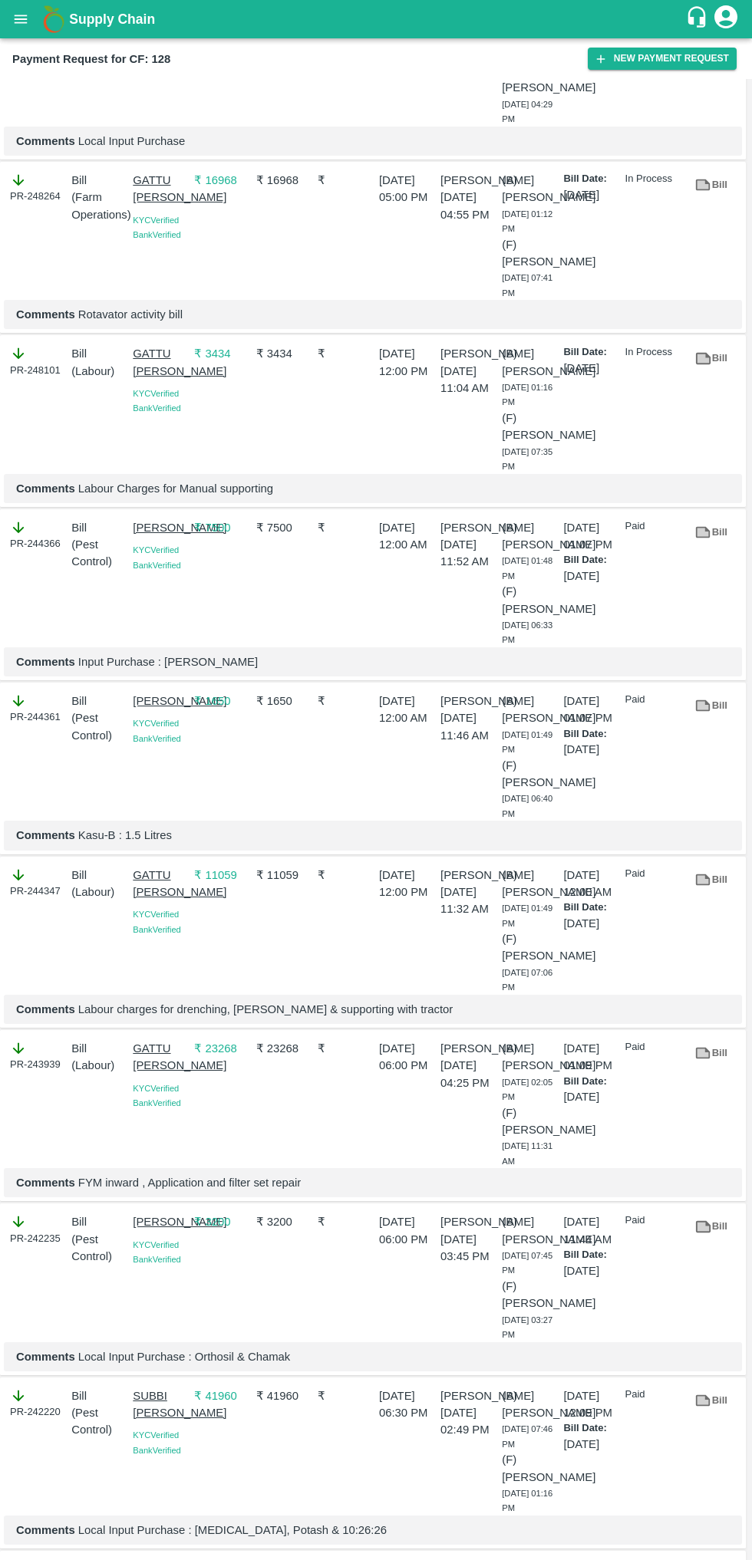
scroll to position [1170, 0]
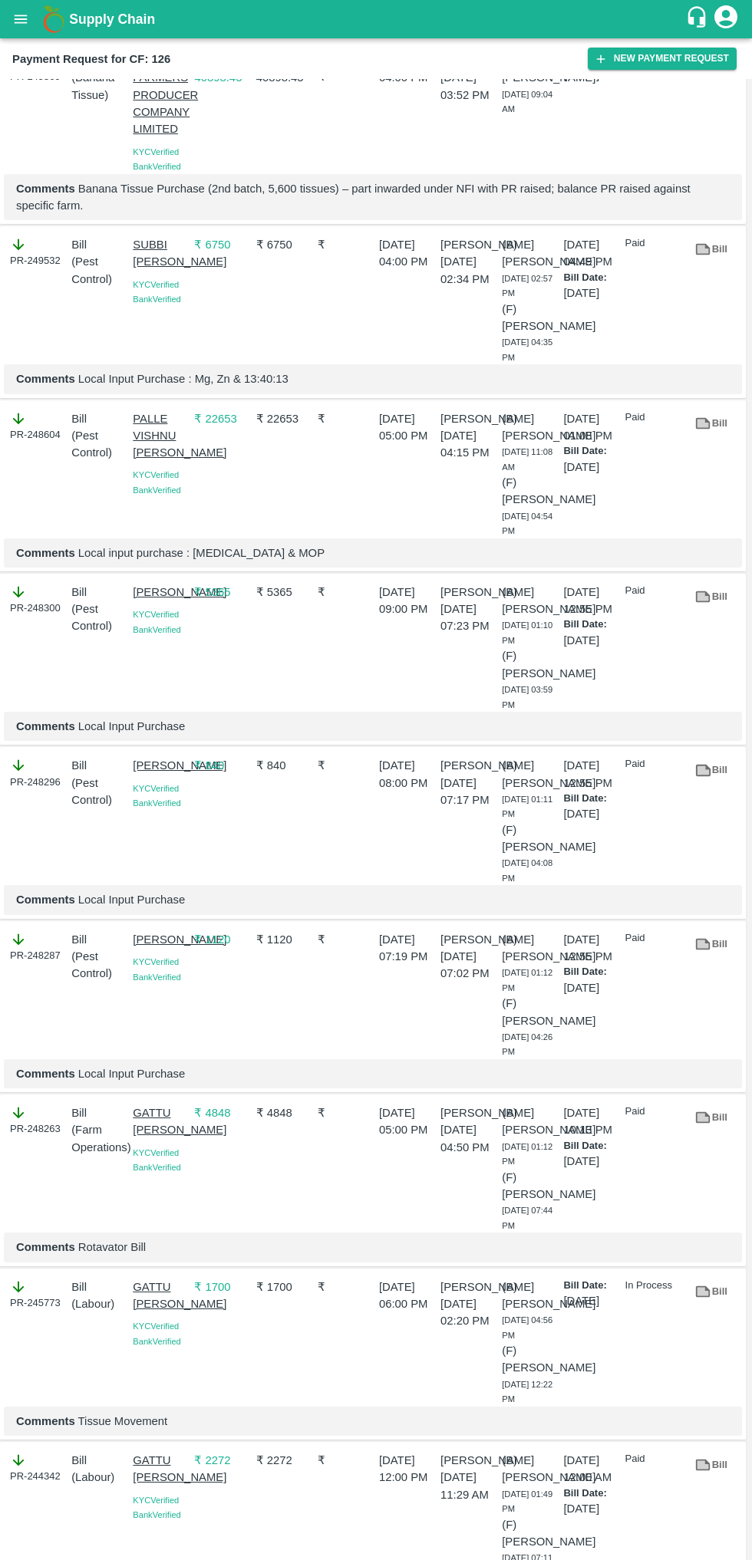
scroll to position [52, 0]
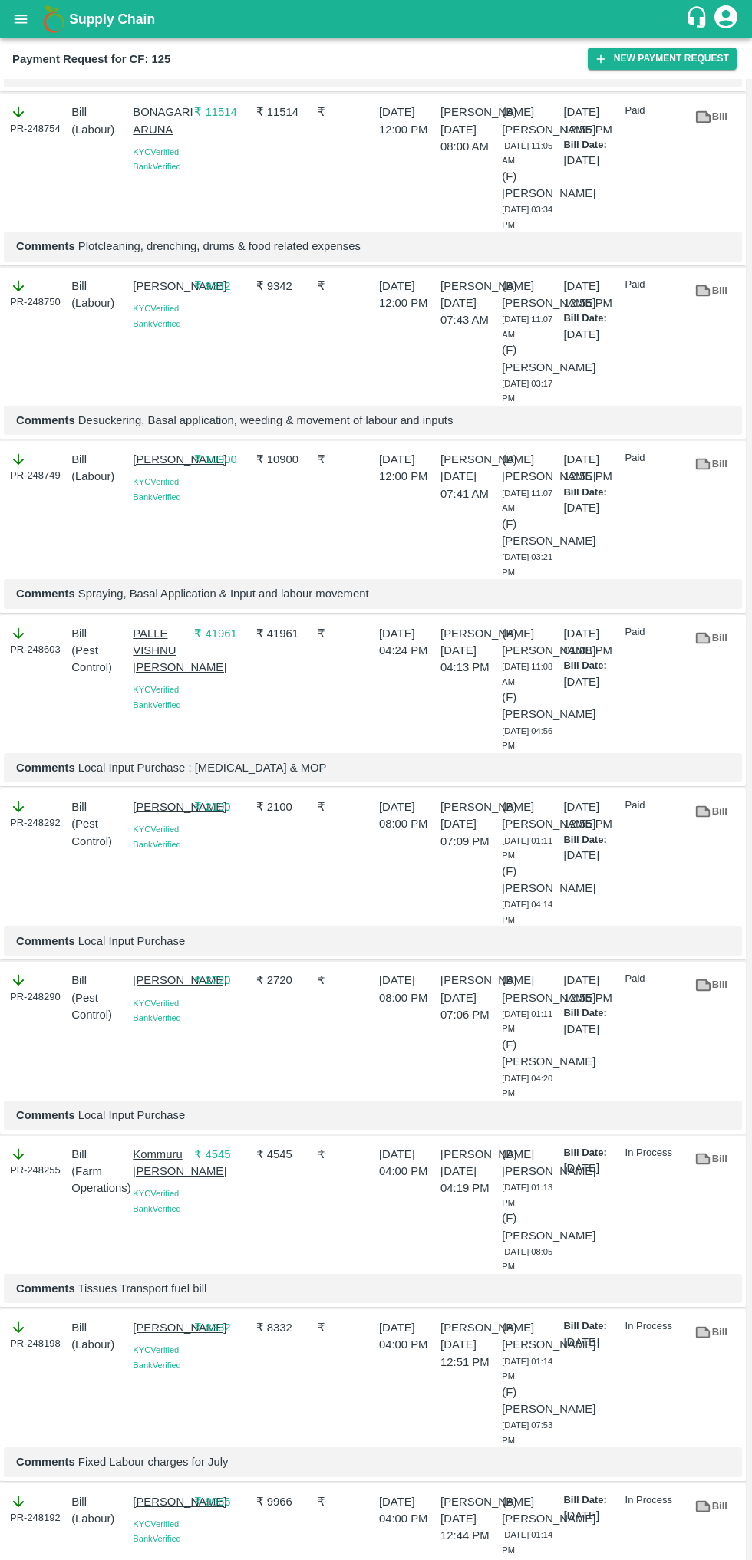
scroll to position [545, 0]
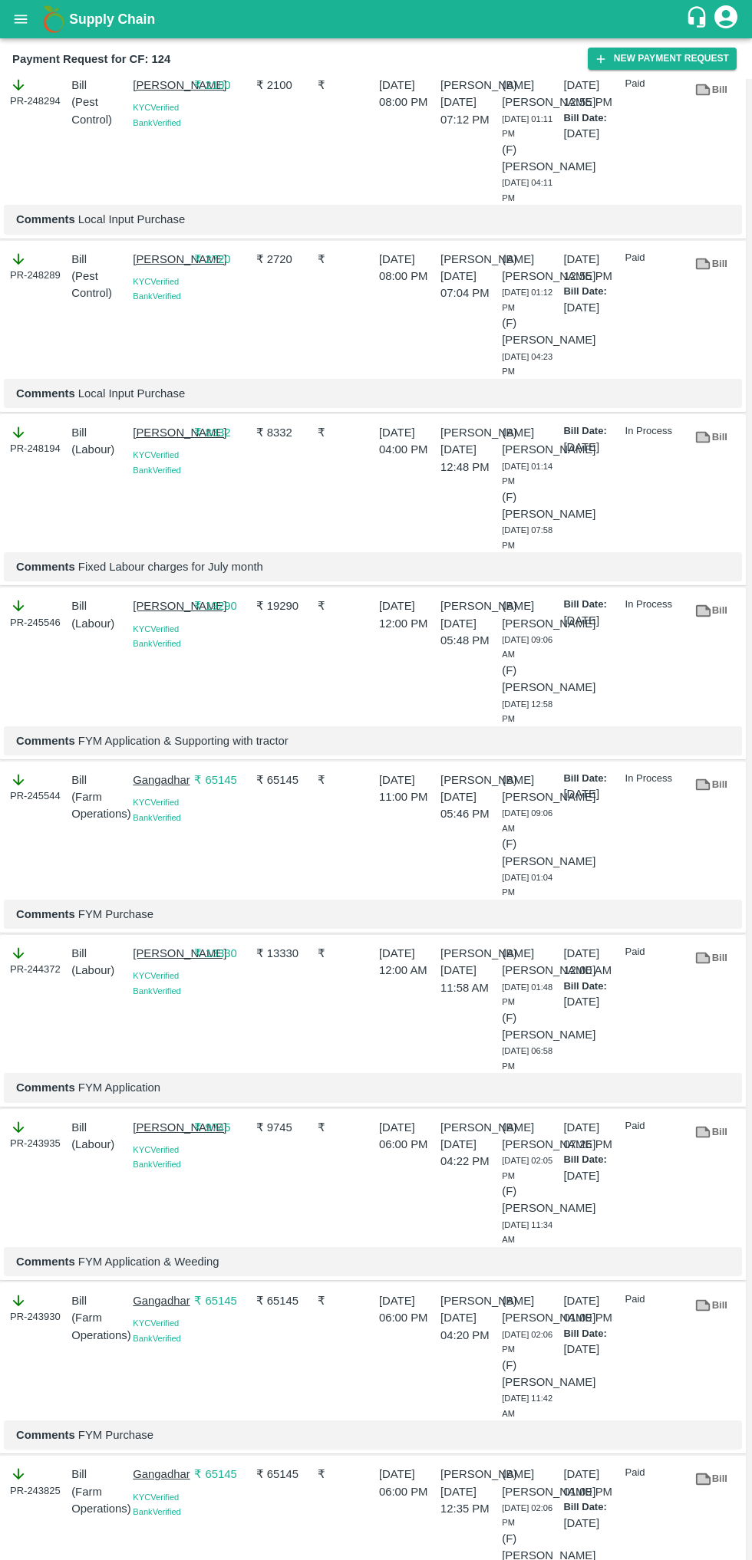
scroll to position [929, 0]
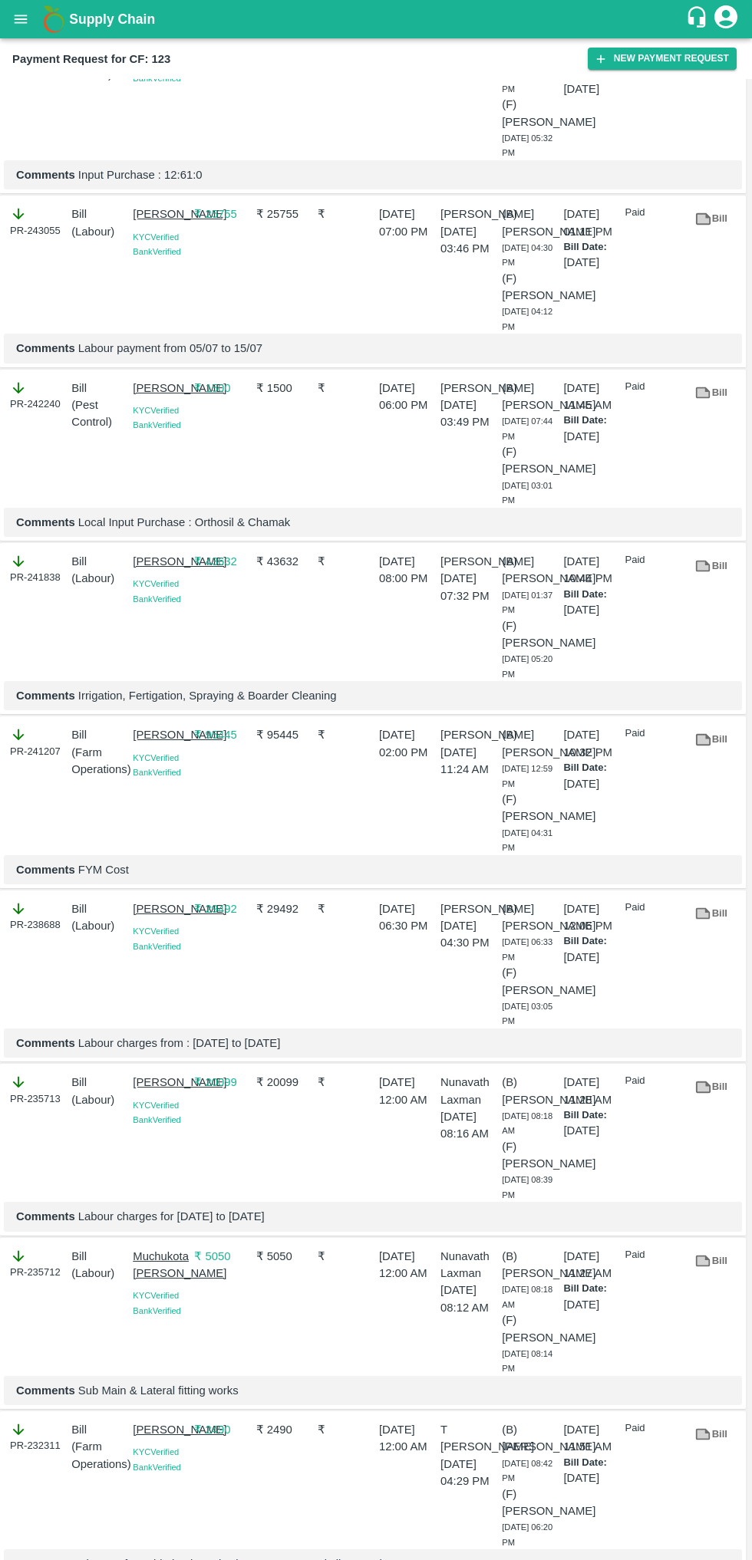
scroll to position [1292, 0]
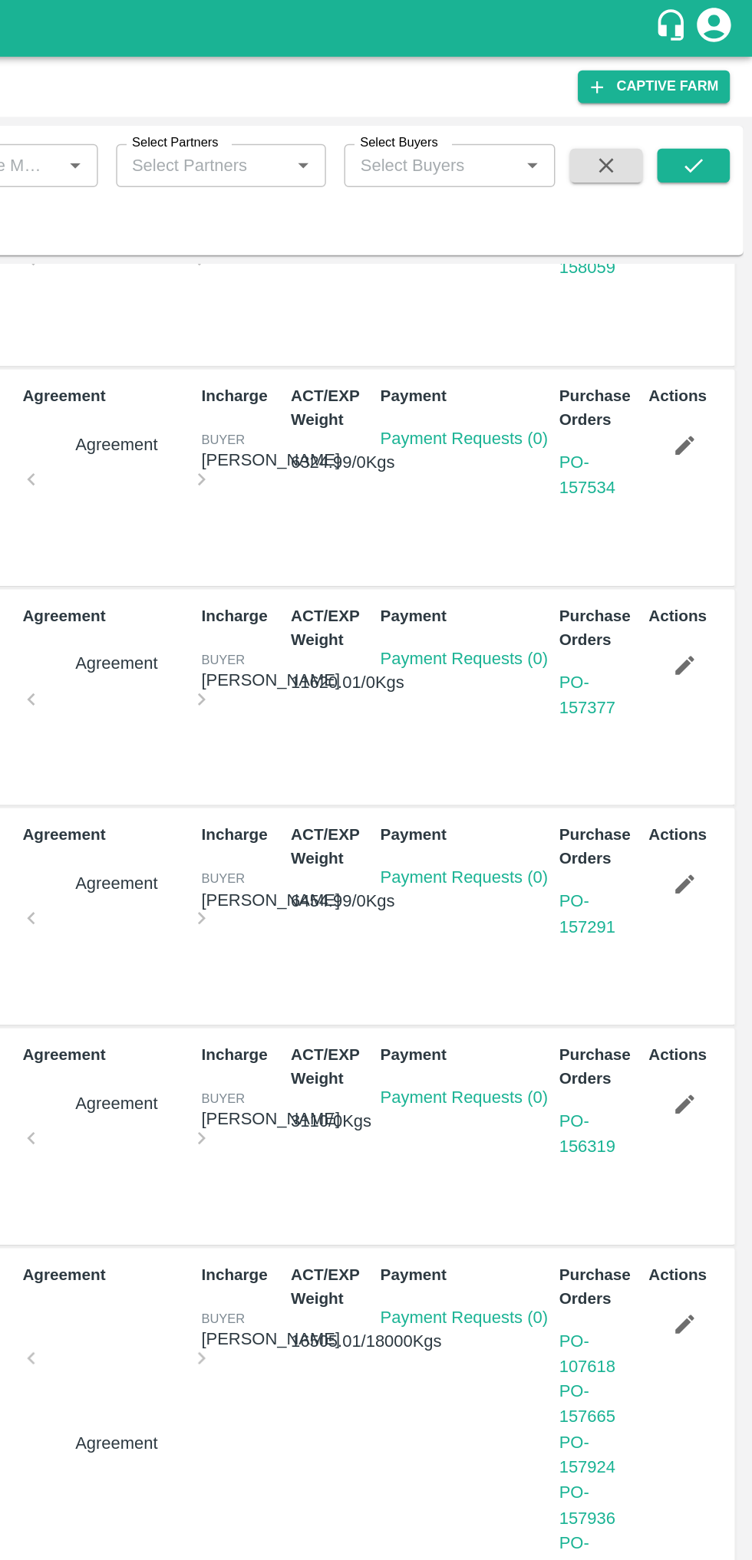
scroll to position [445, 0]
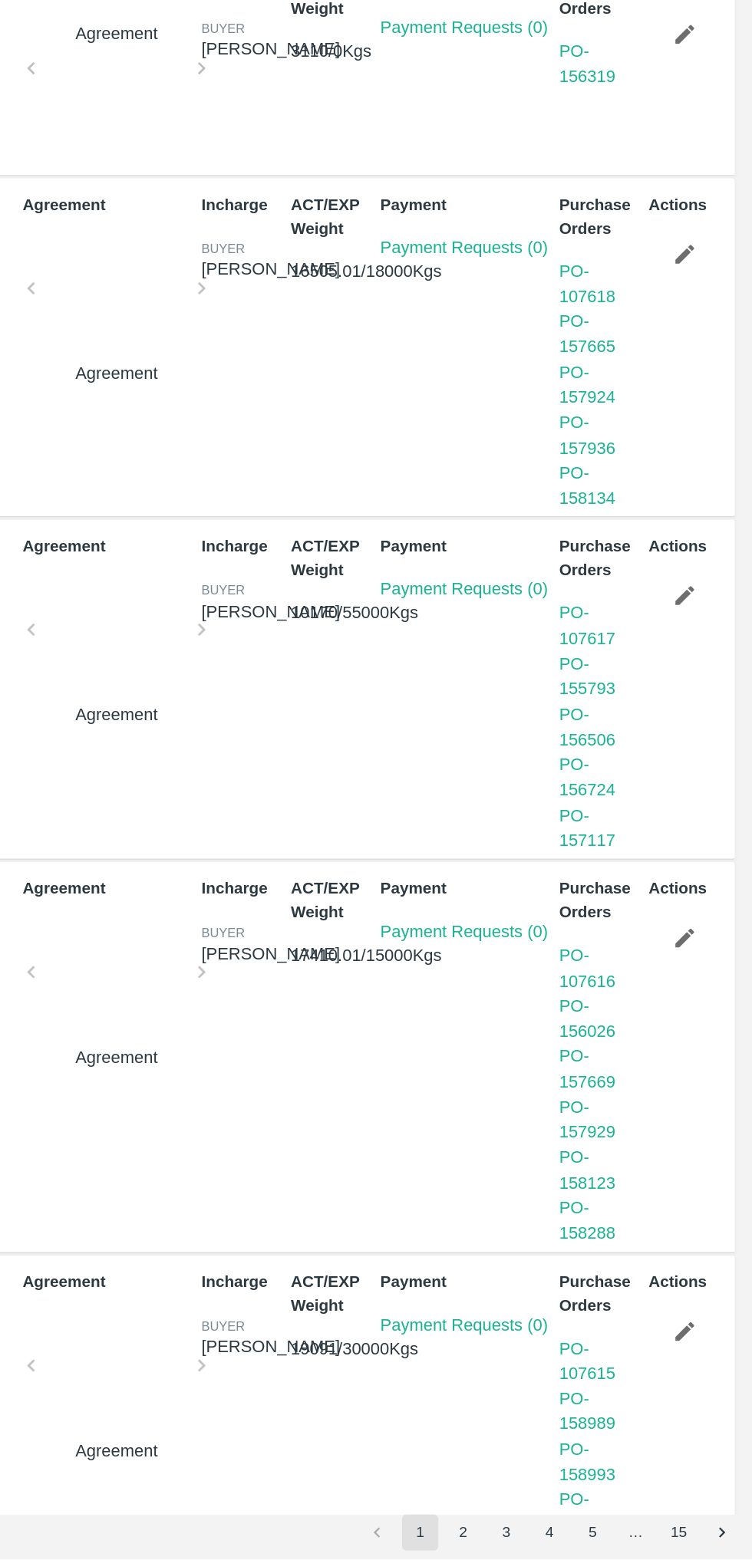
click at [585, 1542] on button "3" at bounding box center [585, 1541] width 25 height 25
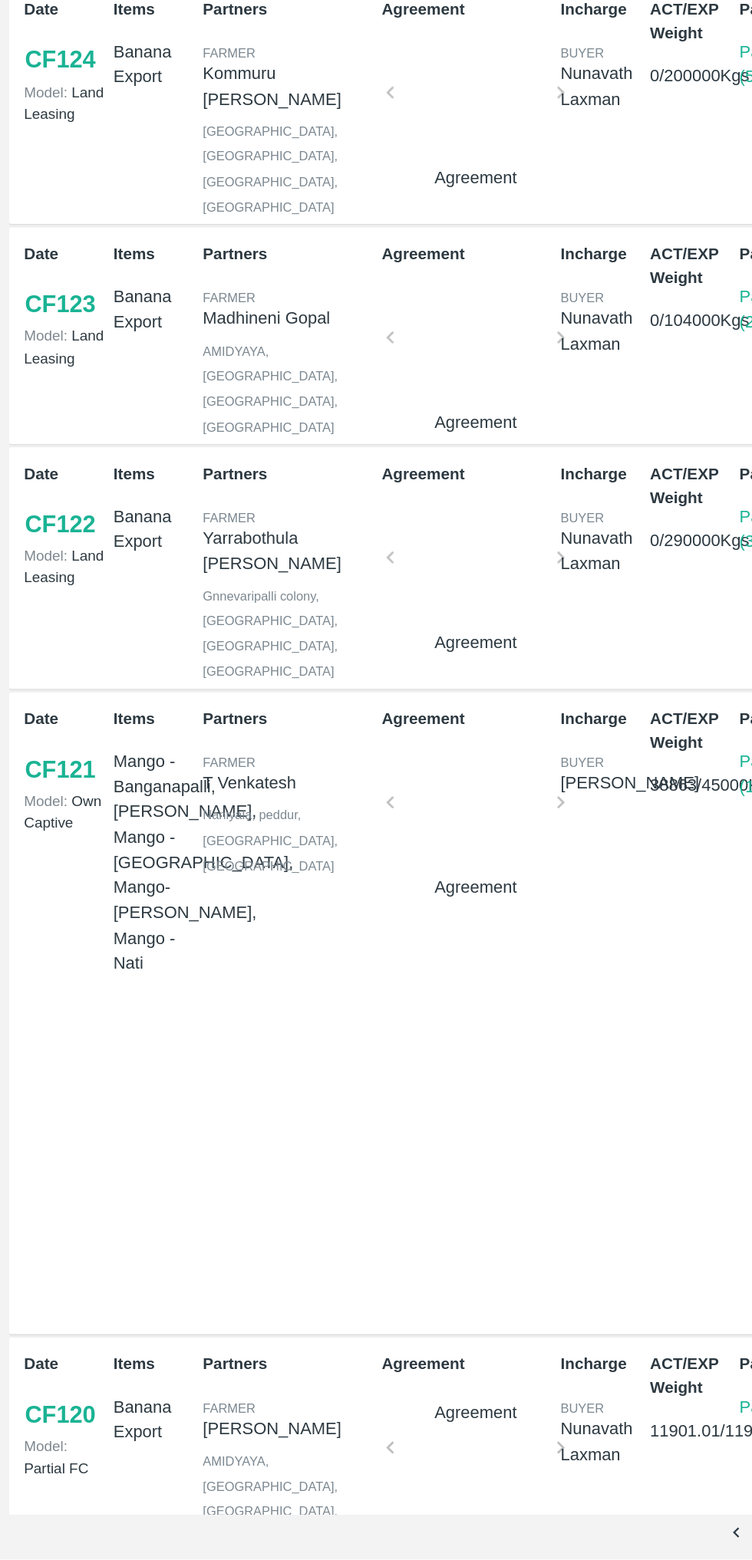
scroll to position [0, 0]
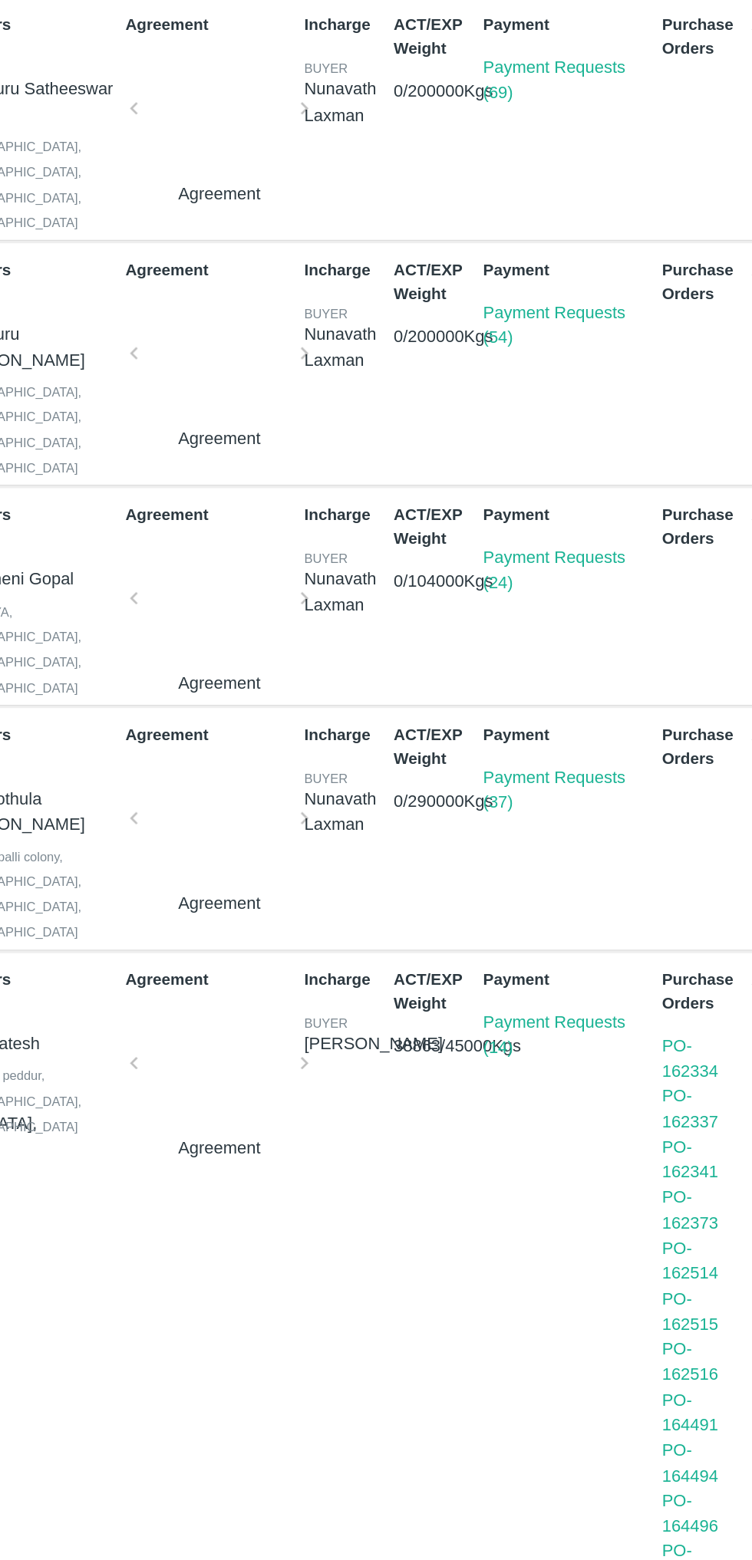
click at [529, 848] on link "Payment Requests (37)" at bounding box center [548, 862] width 96 height 29
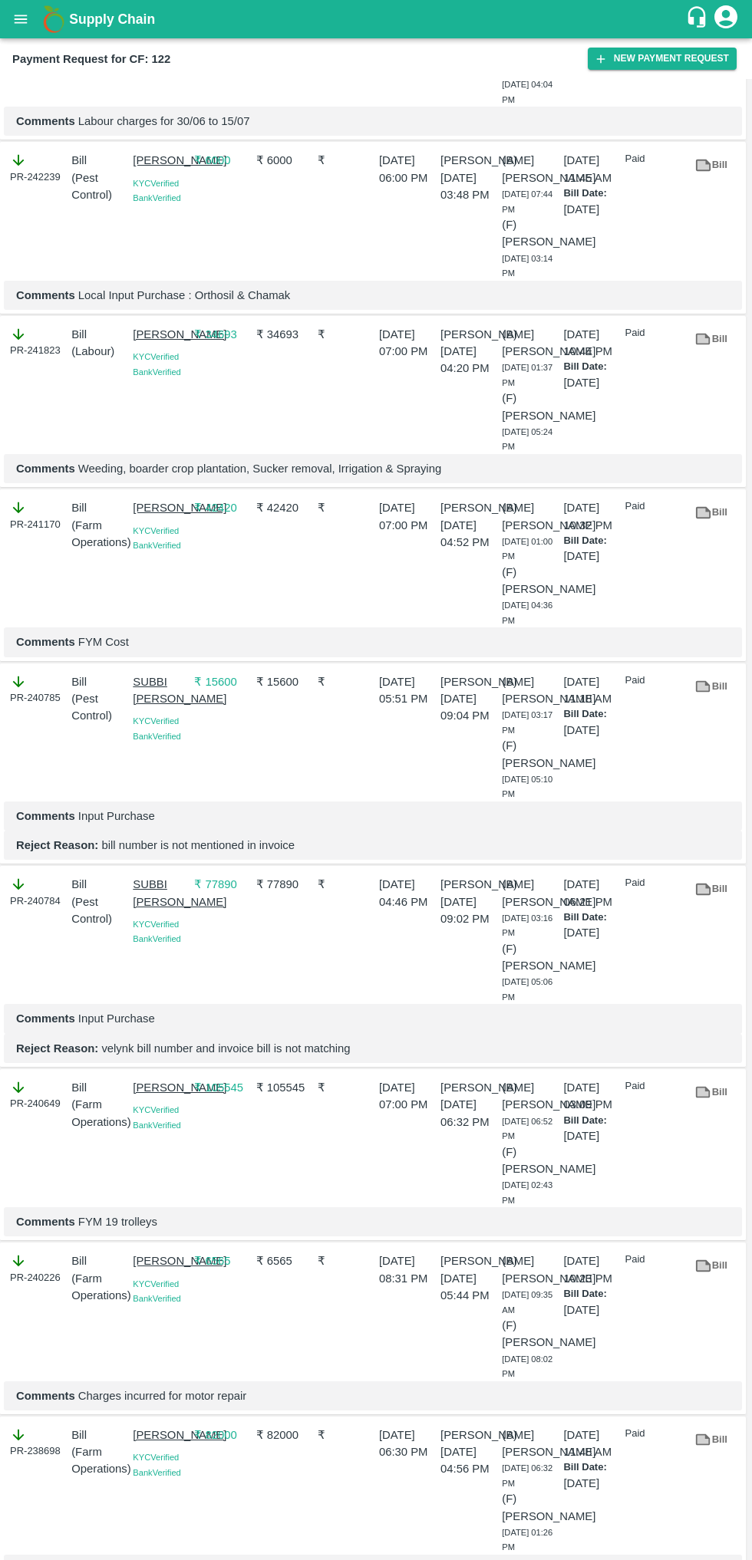
scroll to position [1871, 0]
